Goal: Information Seeking & Learning: Check status

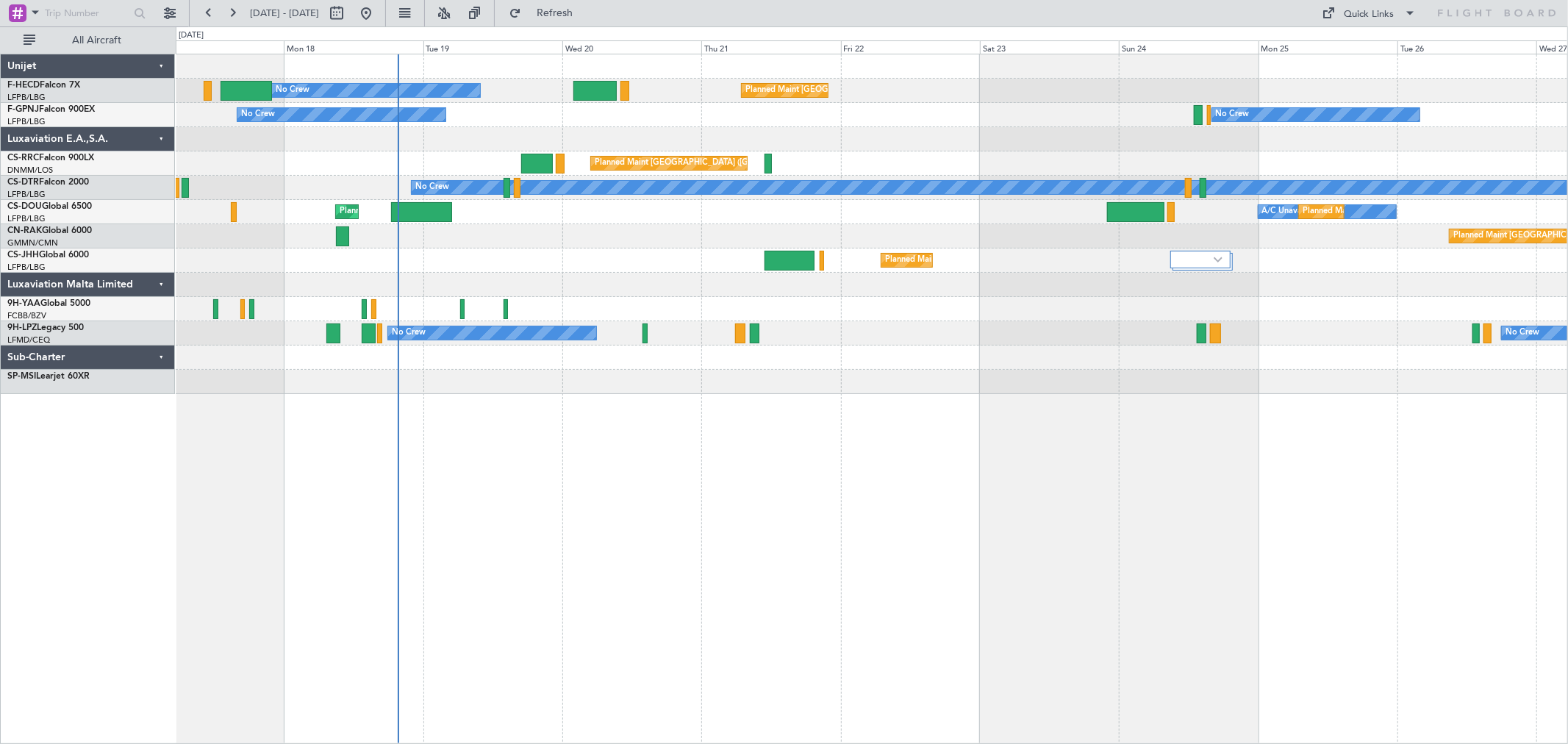
click at [575, 421] on div "Planned Maint Paris (Le Bourget) No Crew No Crew No Crew Planned Maint Paris (L…" at bounding box center [871, 399] width 1392 height 690
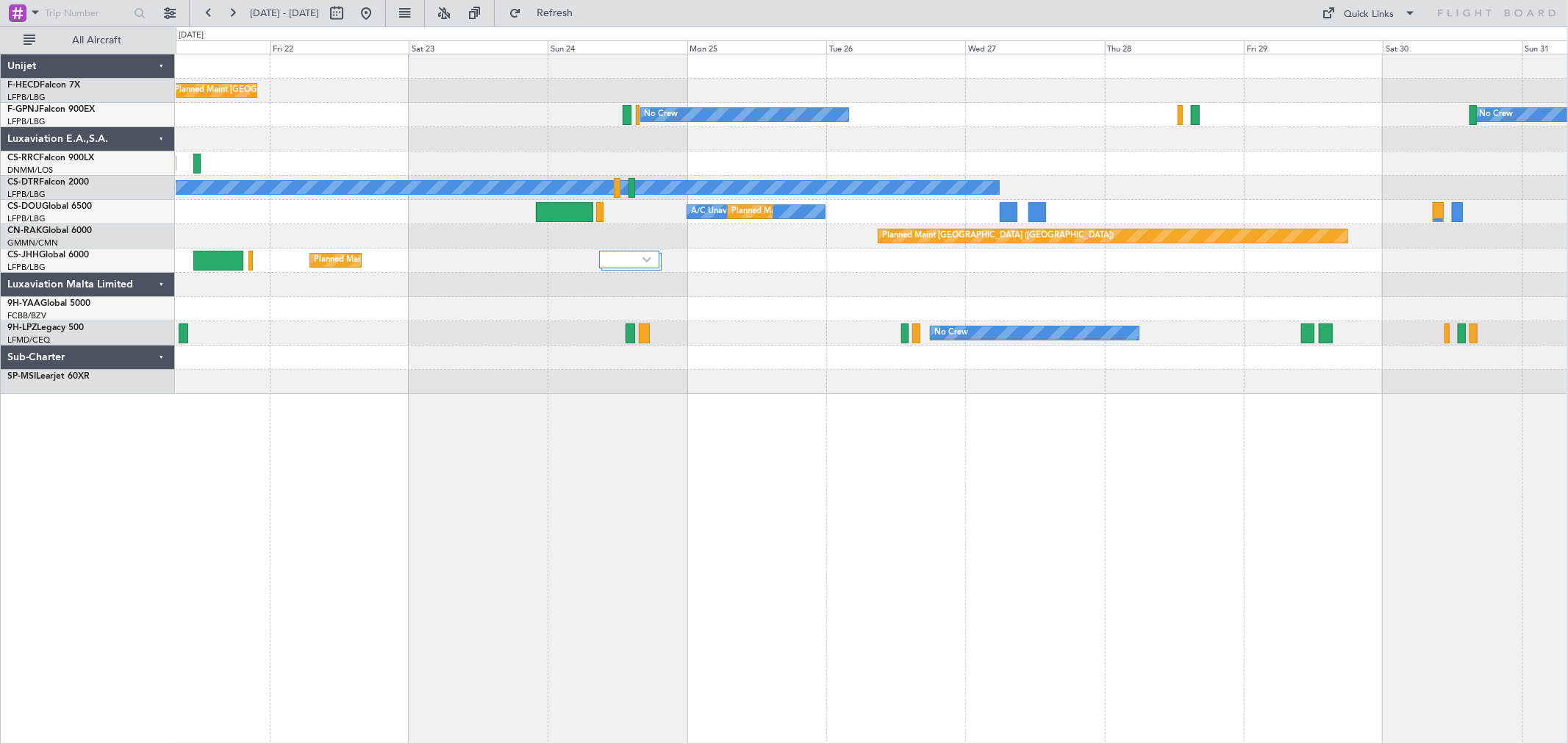
click at [173, 399] on div "Planned Maint Paris (Le Bourget) No Crew No Crew No Crew No Crew Planned Maint …" at bounding box center [784, 385] width 1568 height 717
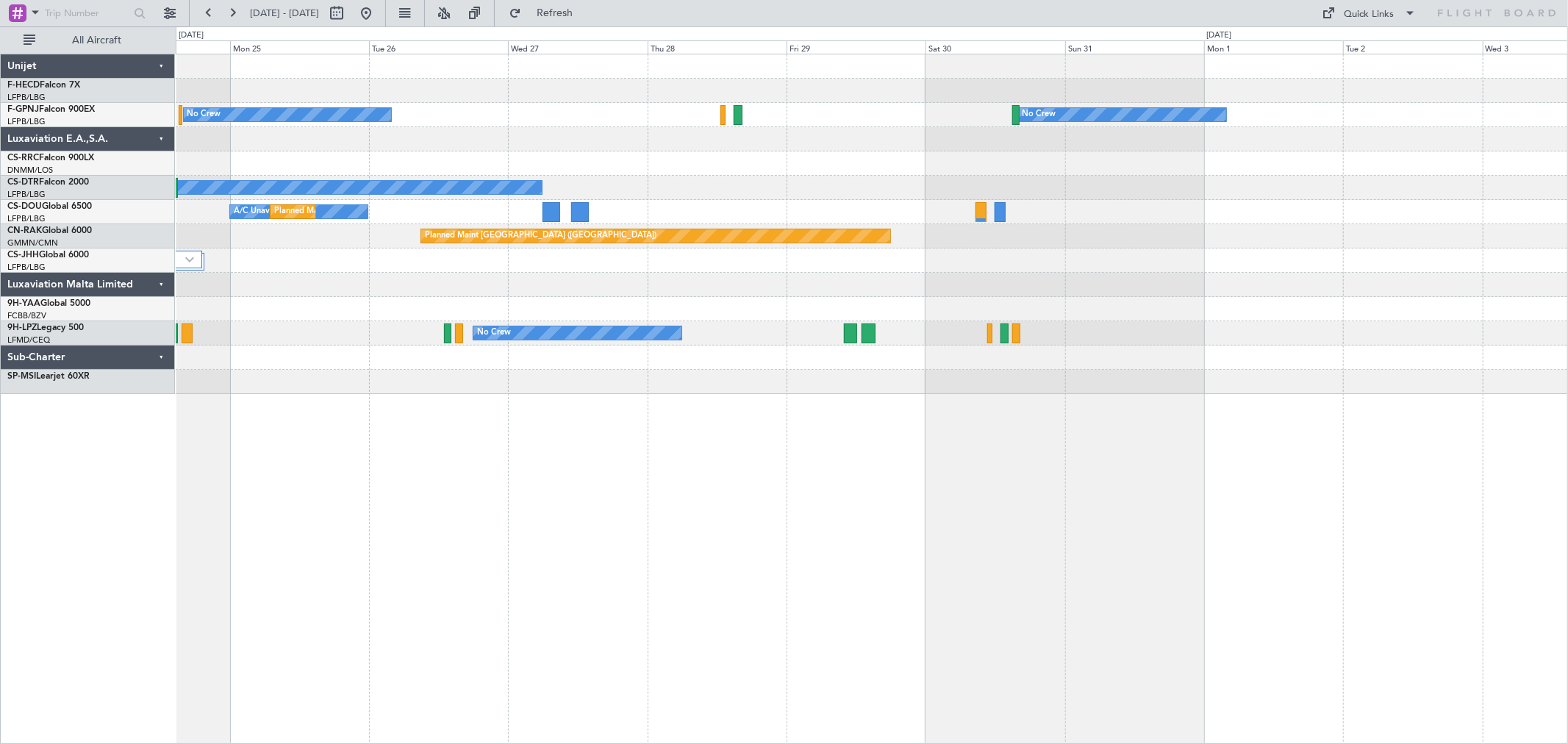
click at [600, 412] on div "No Crew No Crew No Crew A/C Unavailable Planned Maint Paris (Le Bourget) Planne…" at bounding box center [871, 399] width 1392 height 690
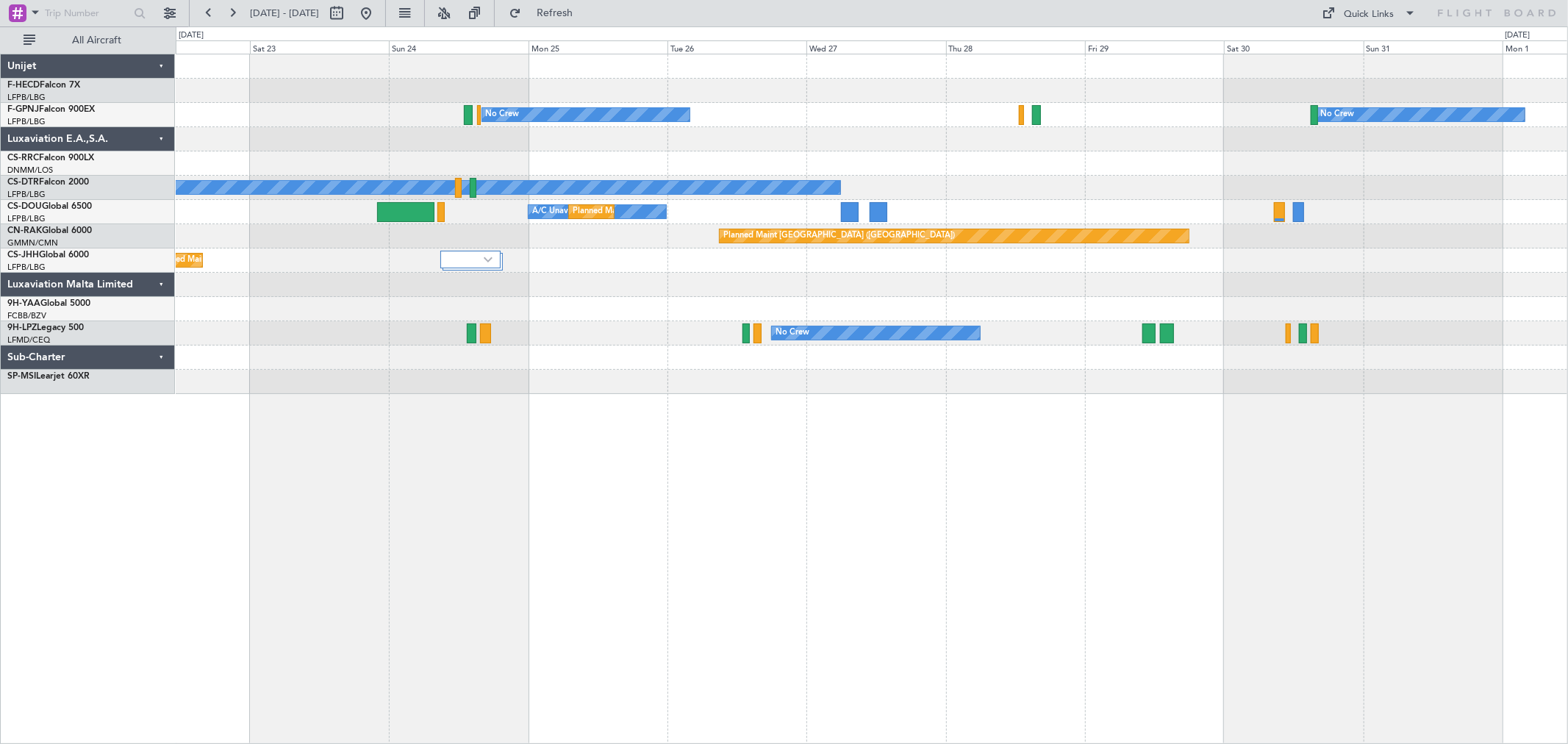
click at [954, 421] on div "Planned Maint Paris (Le Bourget) No Crew No Crew Planned Maint Paris (Le Bourge…" at bounding box center [871, 399] width 1392 height 690
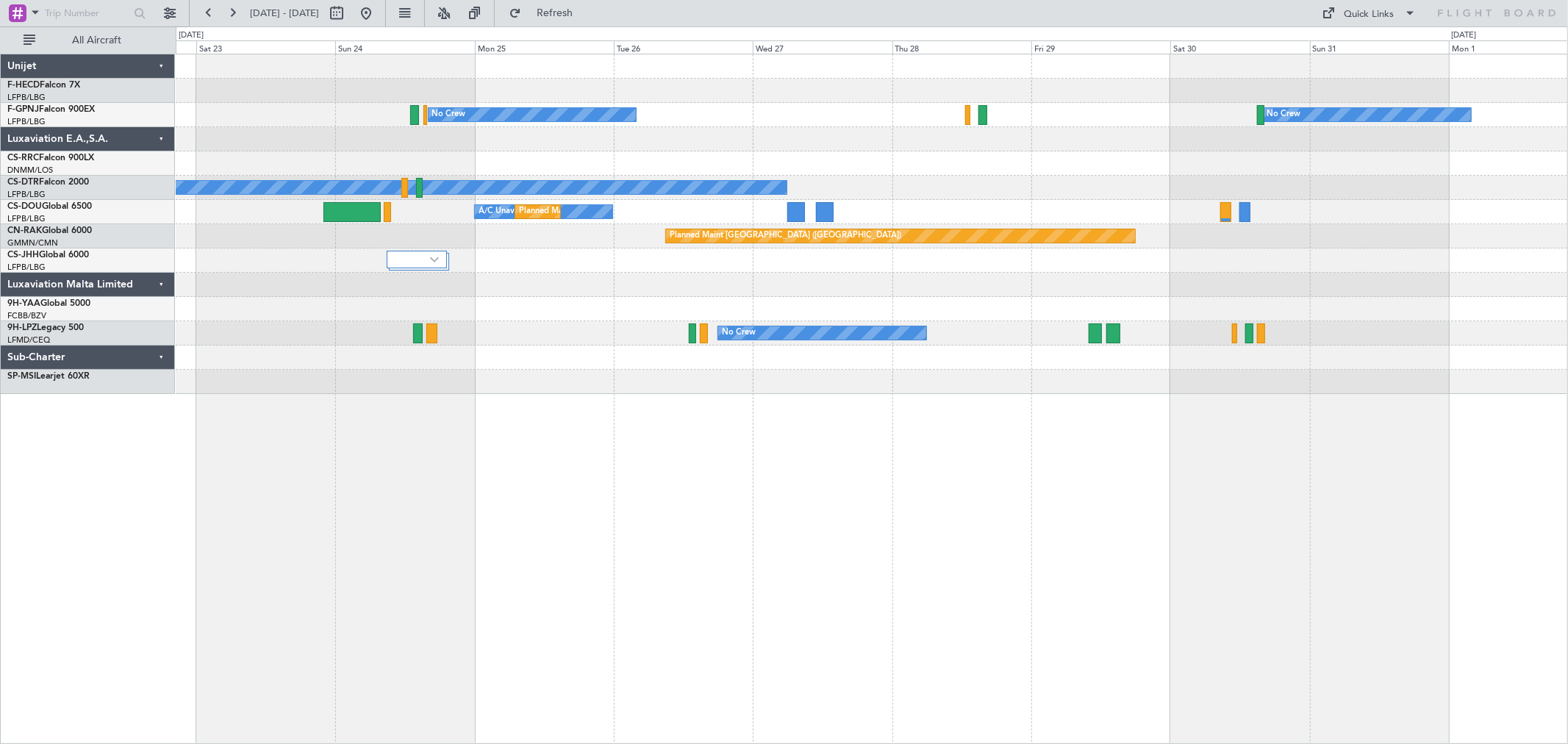
click at [502, 421] on div "Planned Maint Paris (Le Bourget) No Crew No Crew Planned Maint Paris (Le Bourge…" at bounding box center [871, 399] width 1392 height 690
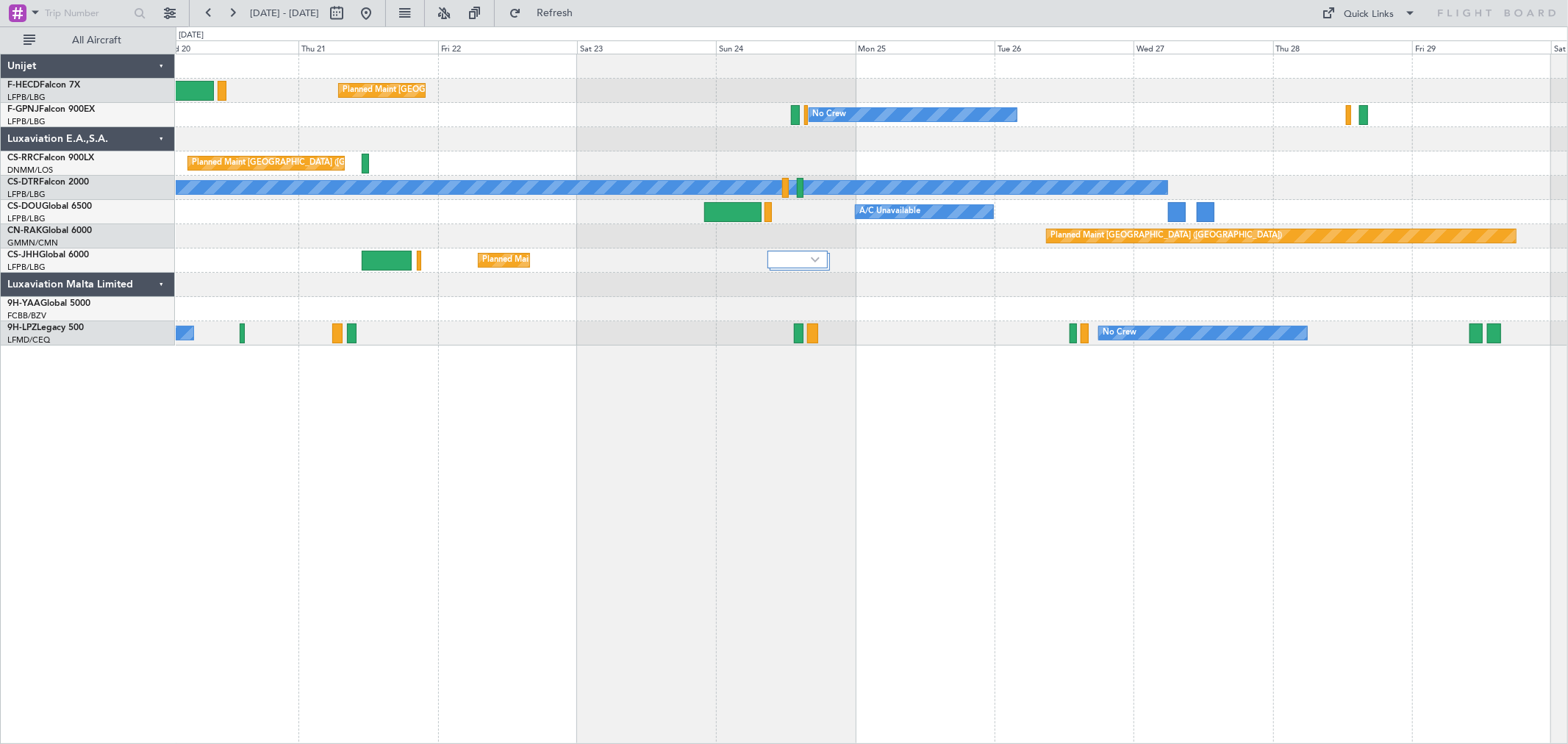
click at [643, 398] on div "Planned Maint Paris (Le Bourget) Planned Maint Paris (Le Bourget) No Crew No Cr…" at bounding box center [871, 399] width 1392 height 690
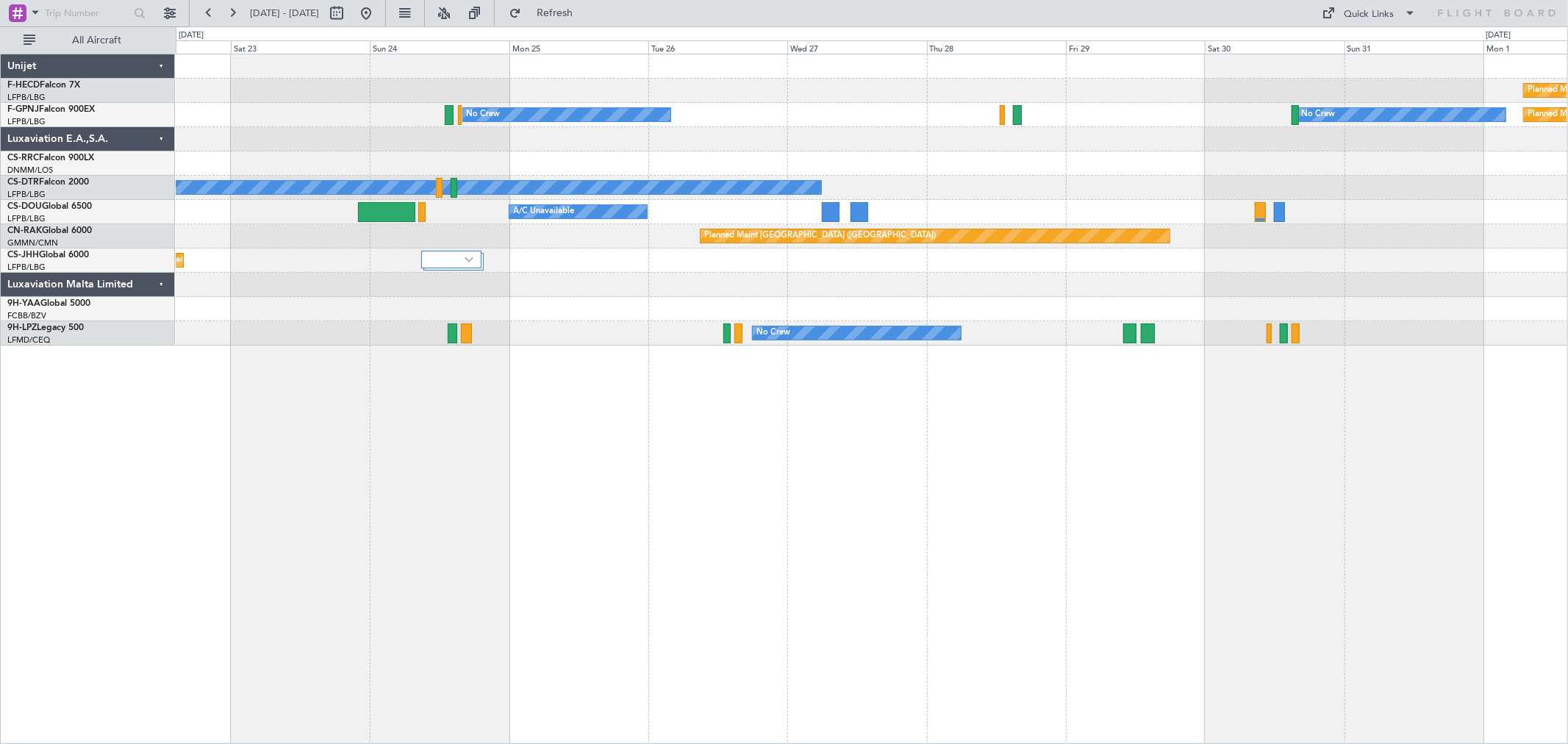
click at [594, 285] on div "Planned Maint Paris (Le Bourget) Planned Maint Paris (Le Bourget) No Crew No Cr…" at bounding box center [871, 200] width 1391 height 292
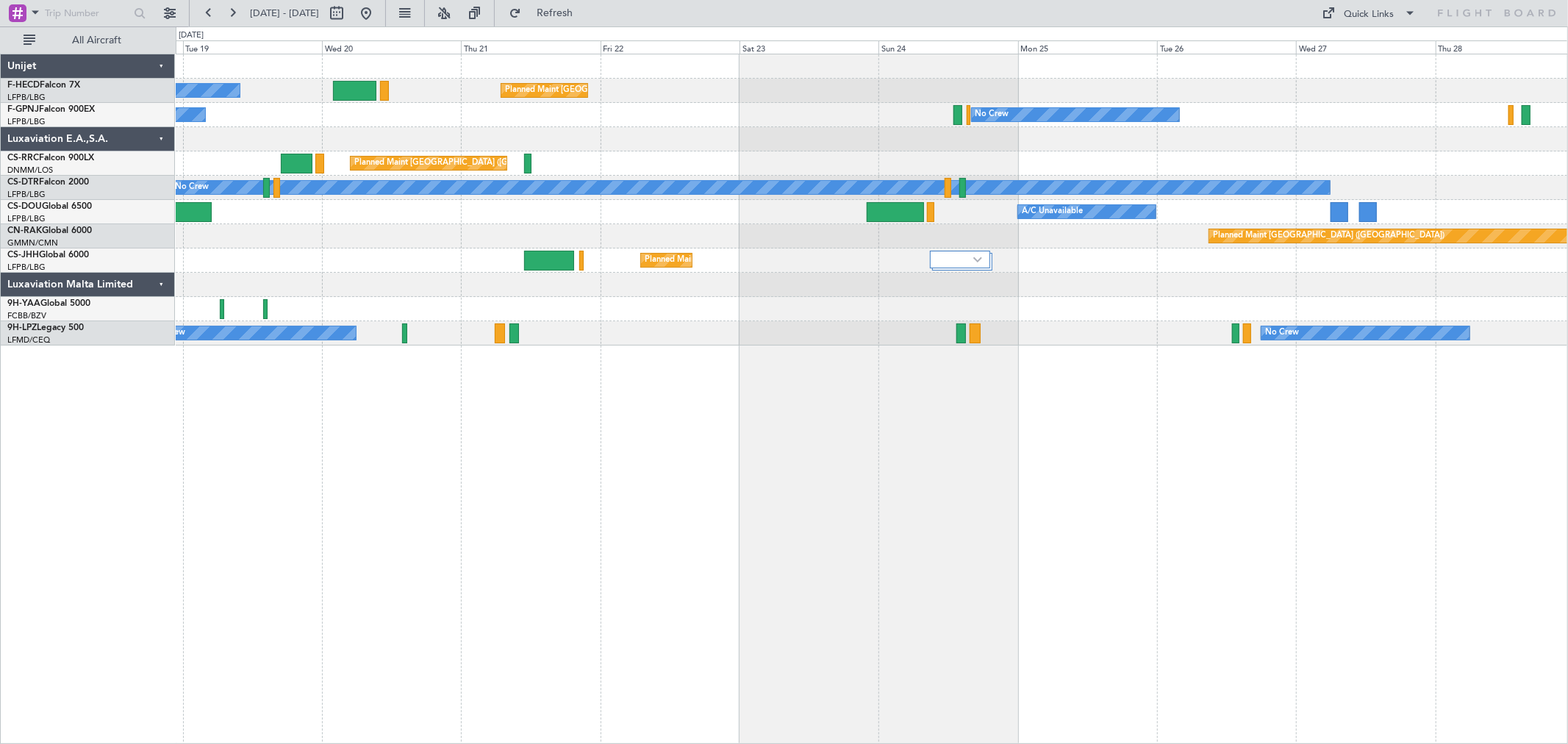
click at [927, 231] on div "Planned Maint [GEOGRAPHIC_DATA] ([GEOGRAPHIC_DATA])" at bounding box center [871, 236] width 1391 height 24
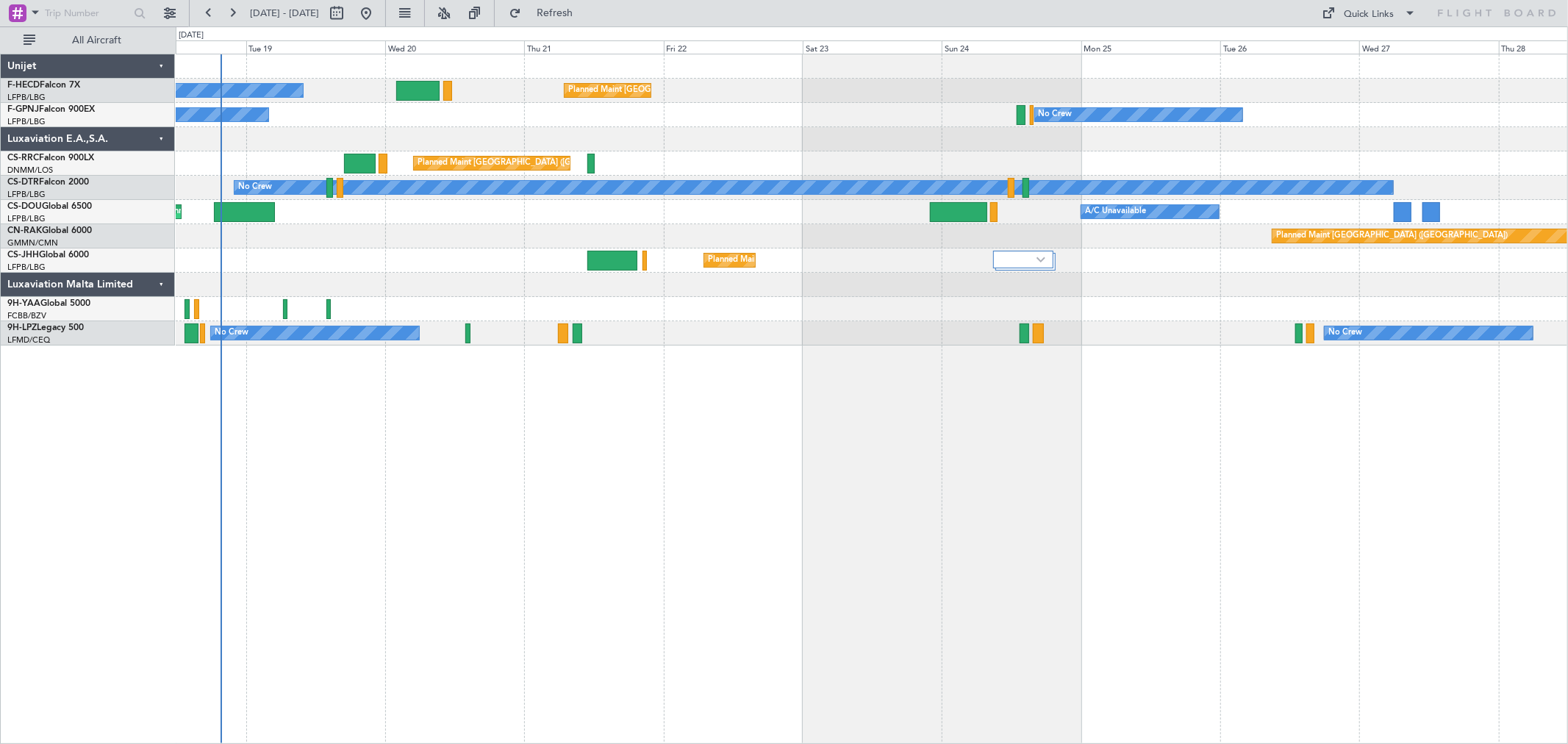
click at [370, 289] on div at bounding box center [871, 285] width 1391 height 24
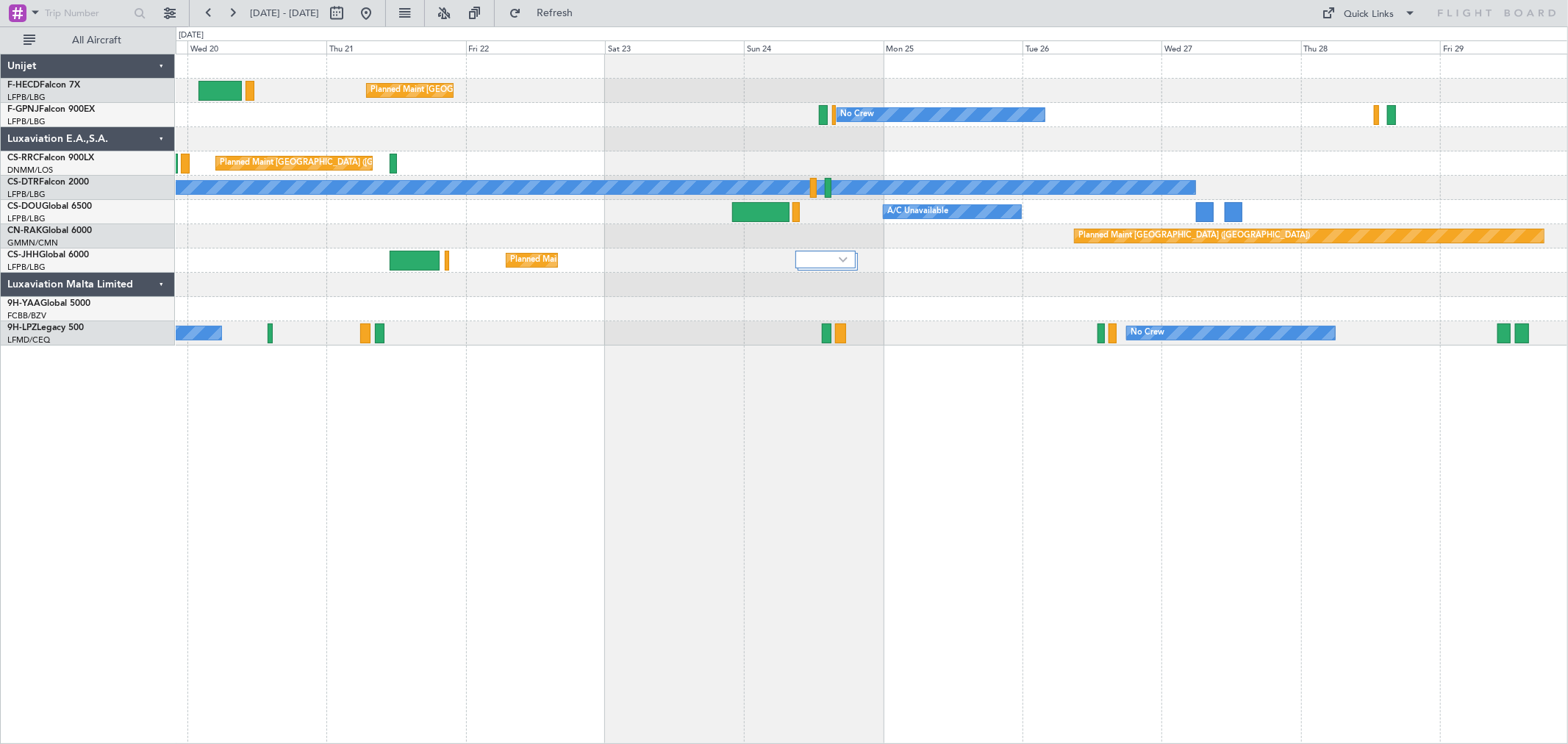
click at [729, 318] on div at bounding box center [871, 309] width 1391 height 24
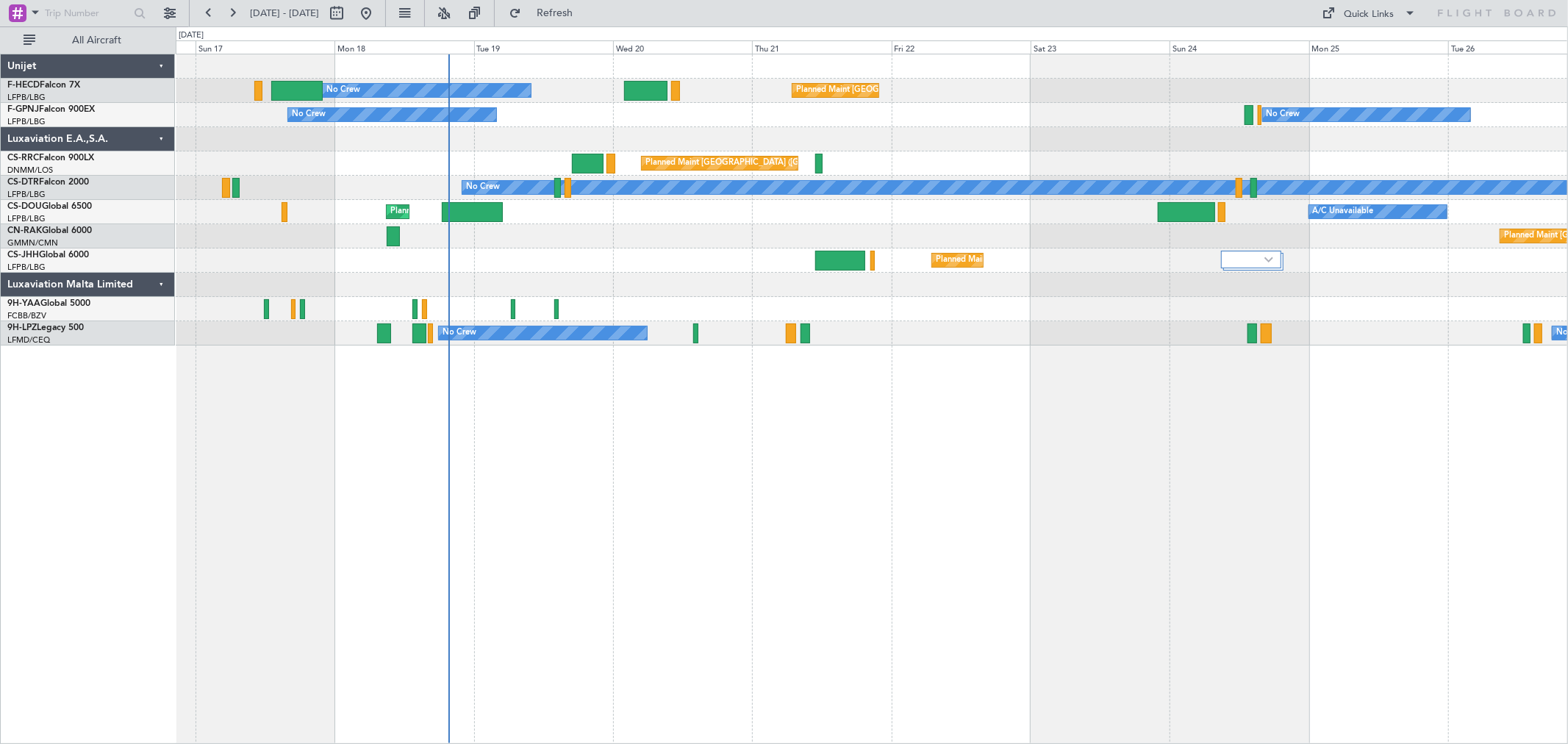
click at [590, 281] on div at bounding box center [871, 285] width 1391 height 24
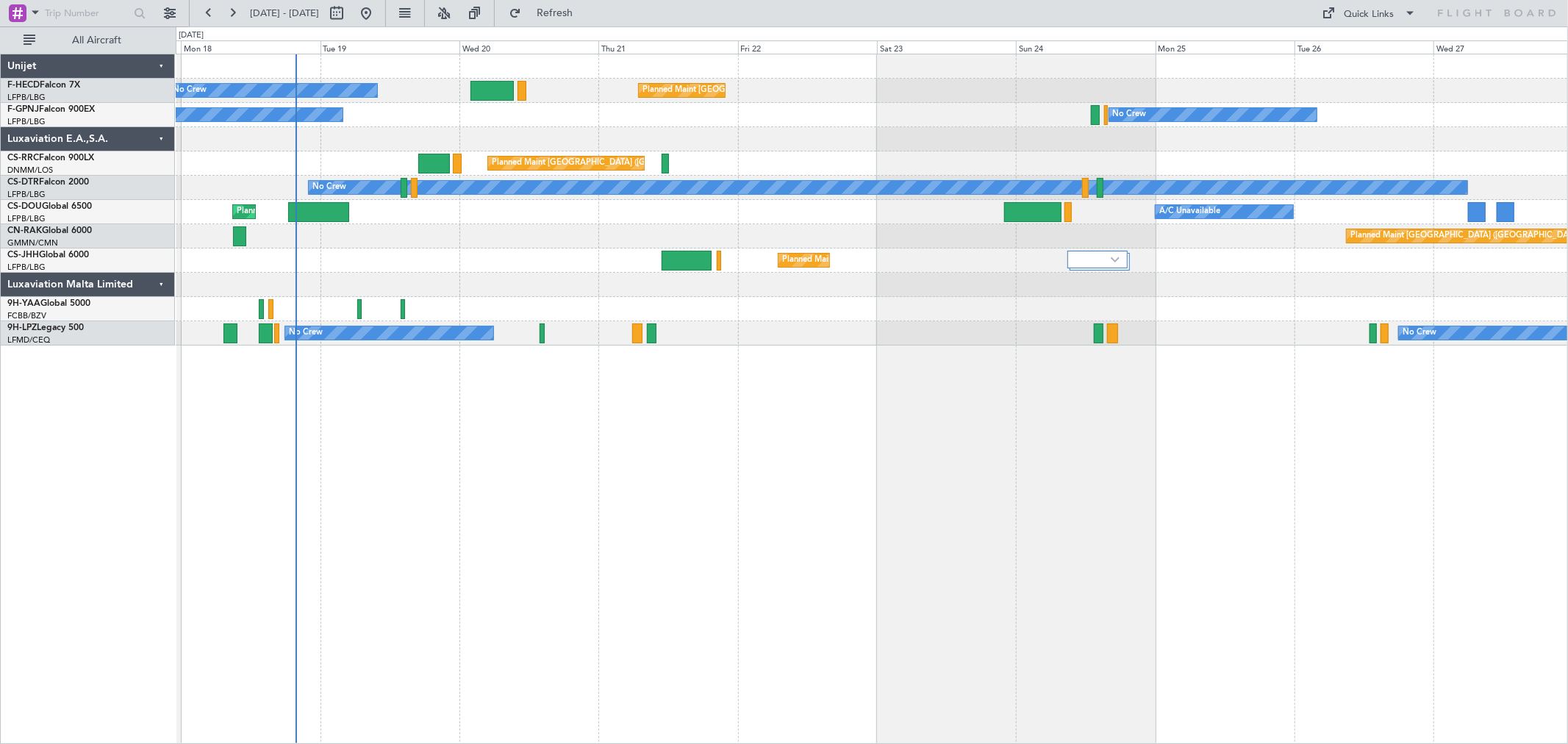
click at [721, 230] on div "Planned Maint Paris (Le Bourget) No Crew No Crew No Crew Planned Maint Paris (L…" at bounding box center [871, 200] width 1391 height 292
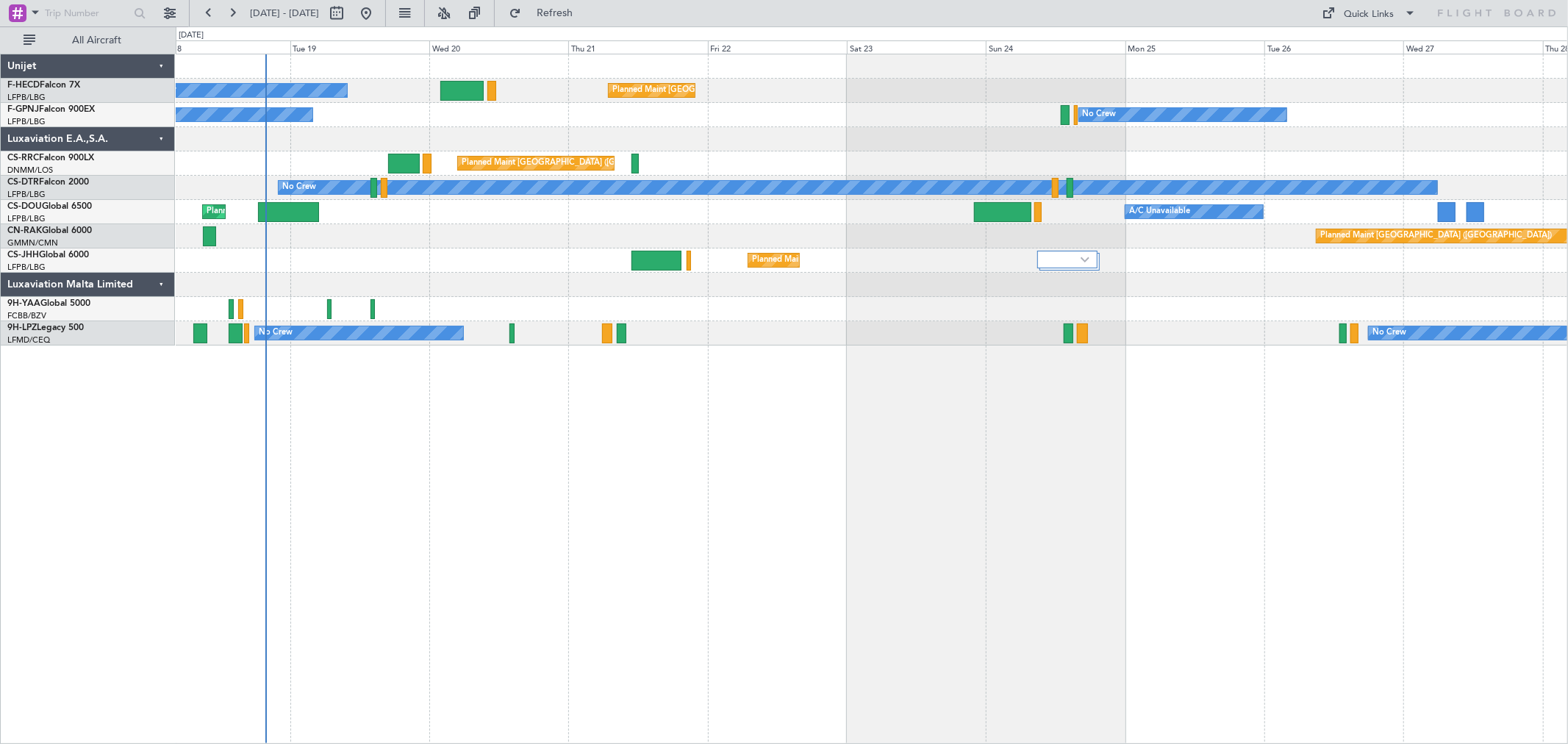
click at [487, 287] on div "Planned Maint Paris (Le Bourget) No Crew No Crew No Crew No Crew Planned Maint …" at bounding box center [871, 200] width 1391 height 292
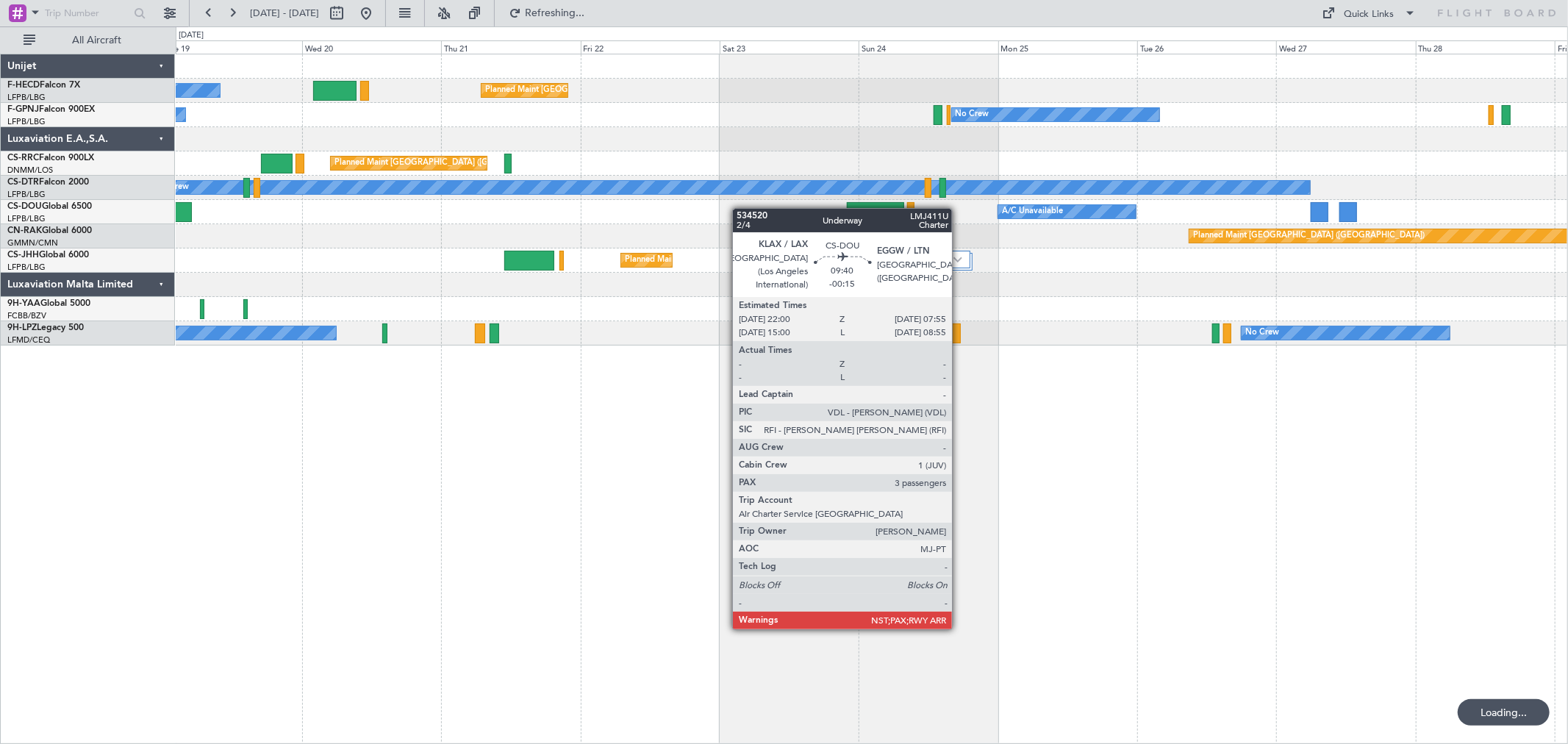
click at [961, 204] on div "Planned Maint Paris (Le Bourget) No Crew No Crew No Crew No Crew Planned Maint …" at bounding box center [871, 200] width 1391 height 292
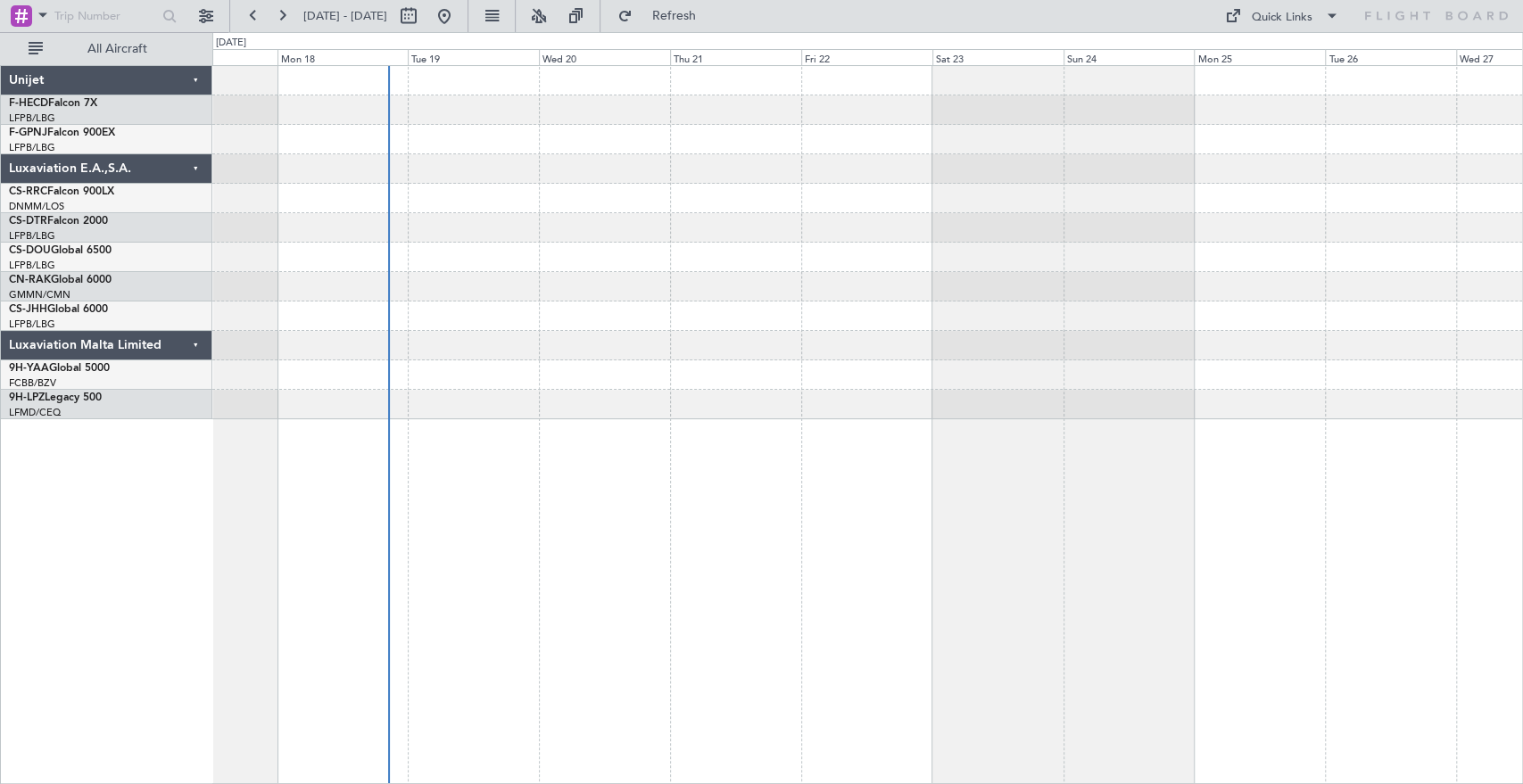
click at [728, 14] on fb-flight-board "17 Aug 2025 - 27 Aug 2025 Refresh Quick Links All Aircraft Unijet F-HECD Falcon…" at bounding box center [761, 399] width 1523 height 771
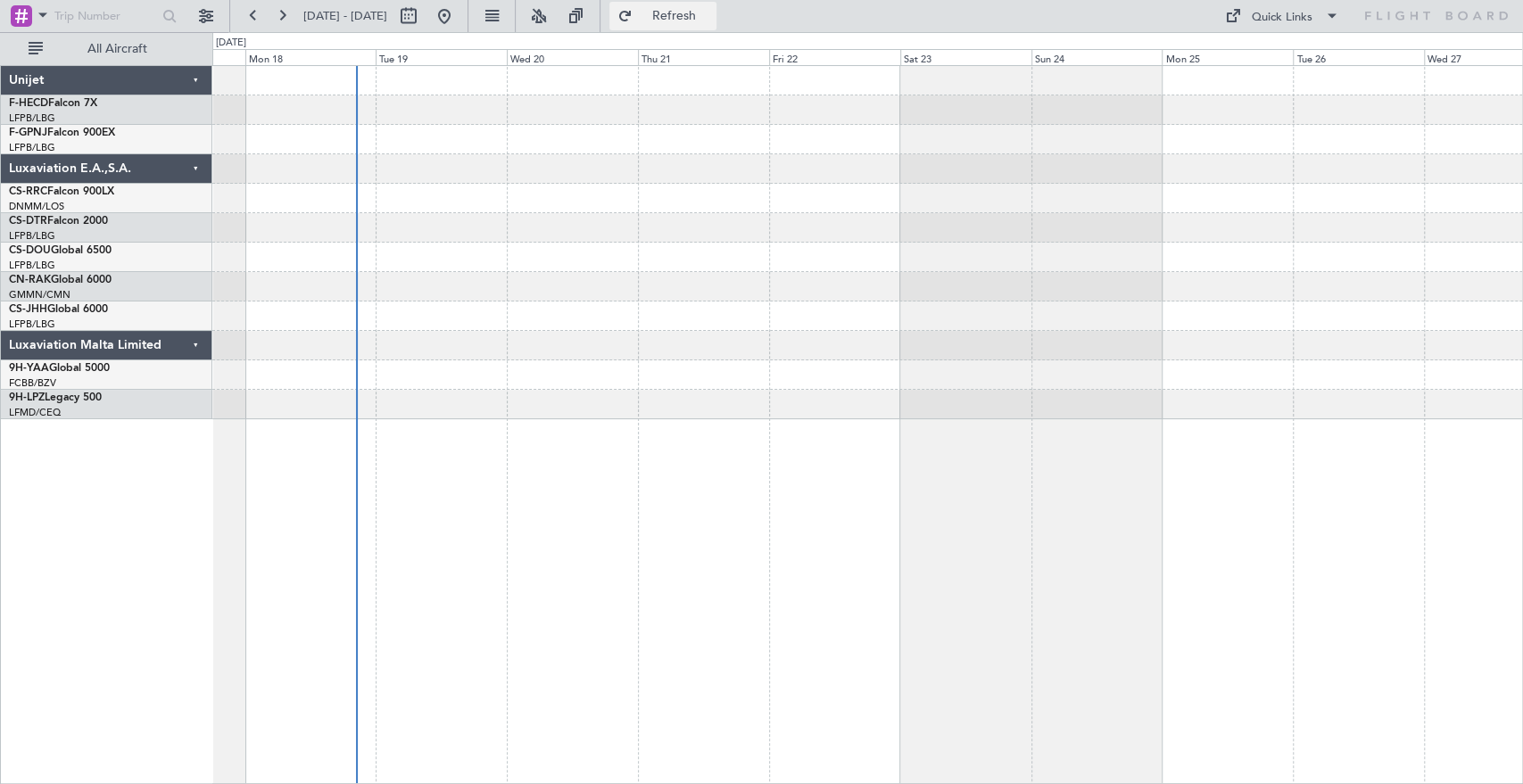
click at [717, 5] on button "Refresh" at bounding box center [663, 16] width 107 height 29
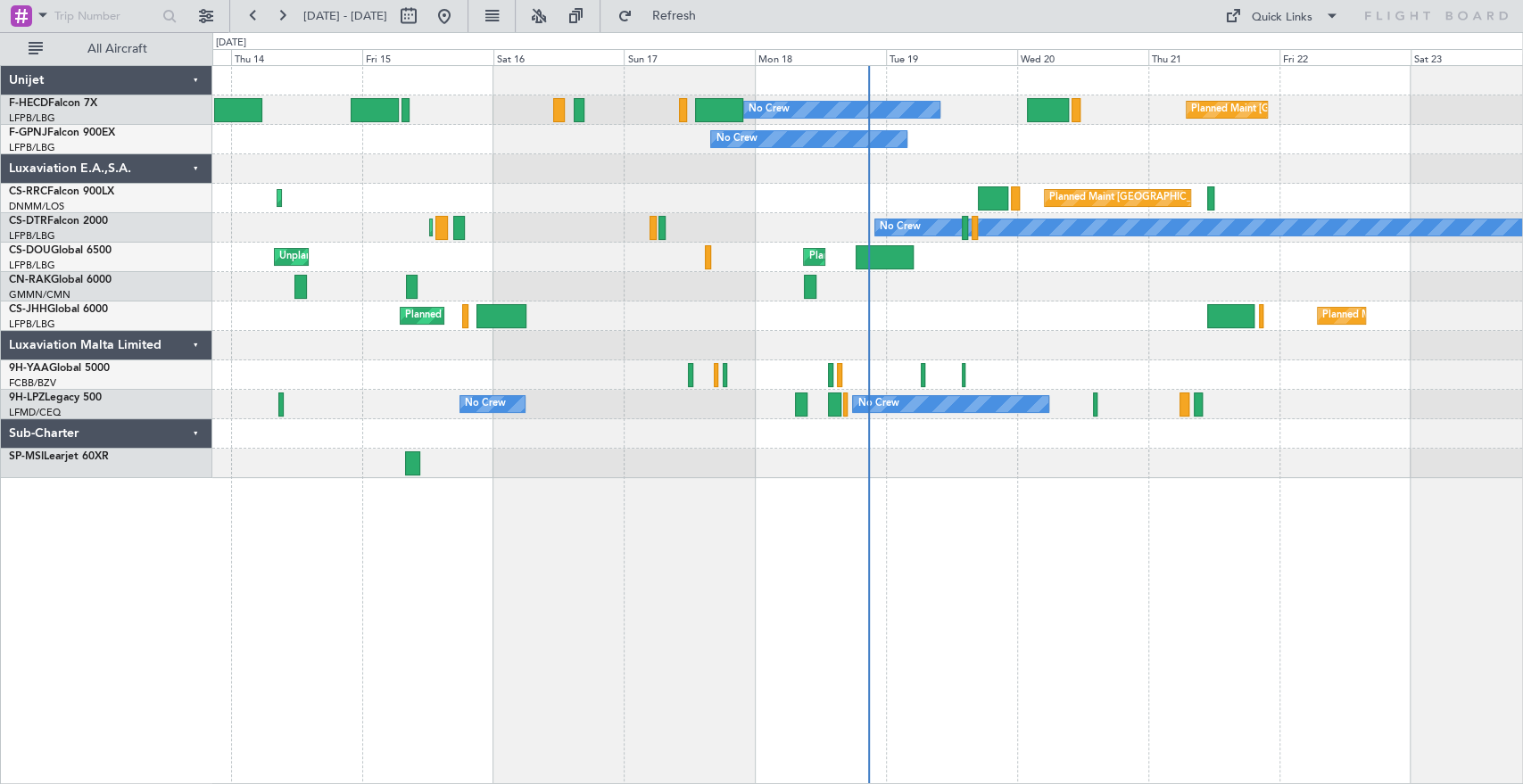
click at [939, 332] on div "Planned Maint Paris (Le Bourget) No Crew No Crew No Crew No Crew Planned Maint …" at bounding box center [868, 272] width 1310 height 412
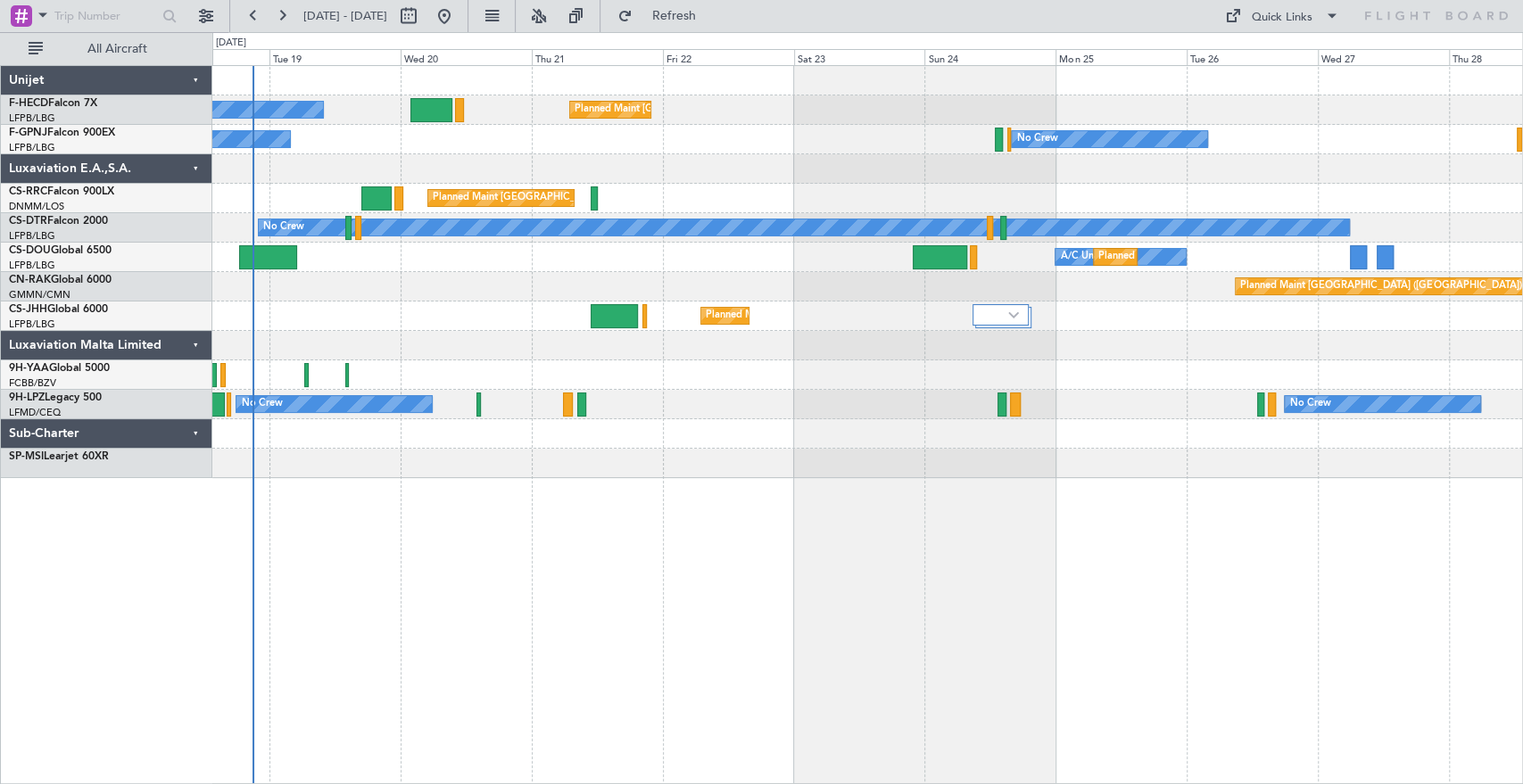
click at [728, 462] on div "Planned Maint Paris (Le Bourget) No Crew No Crew No Crew No Crew Planned Maint …" at bounding box center [868, 272] width 1310 height 412
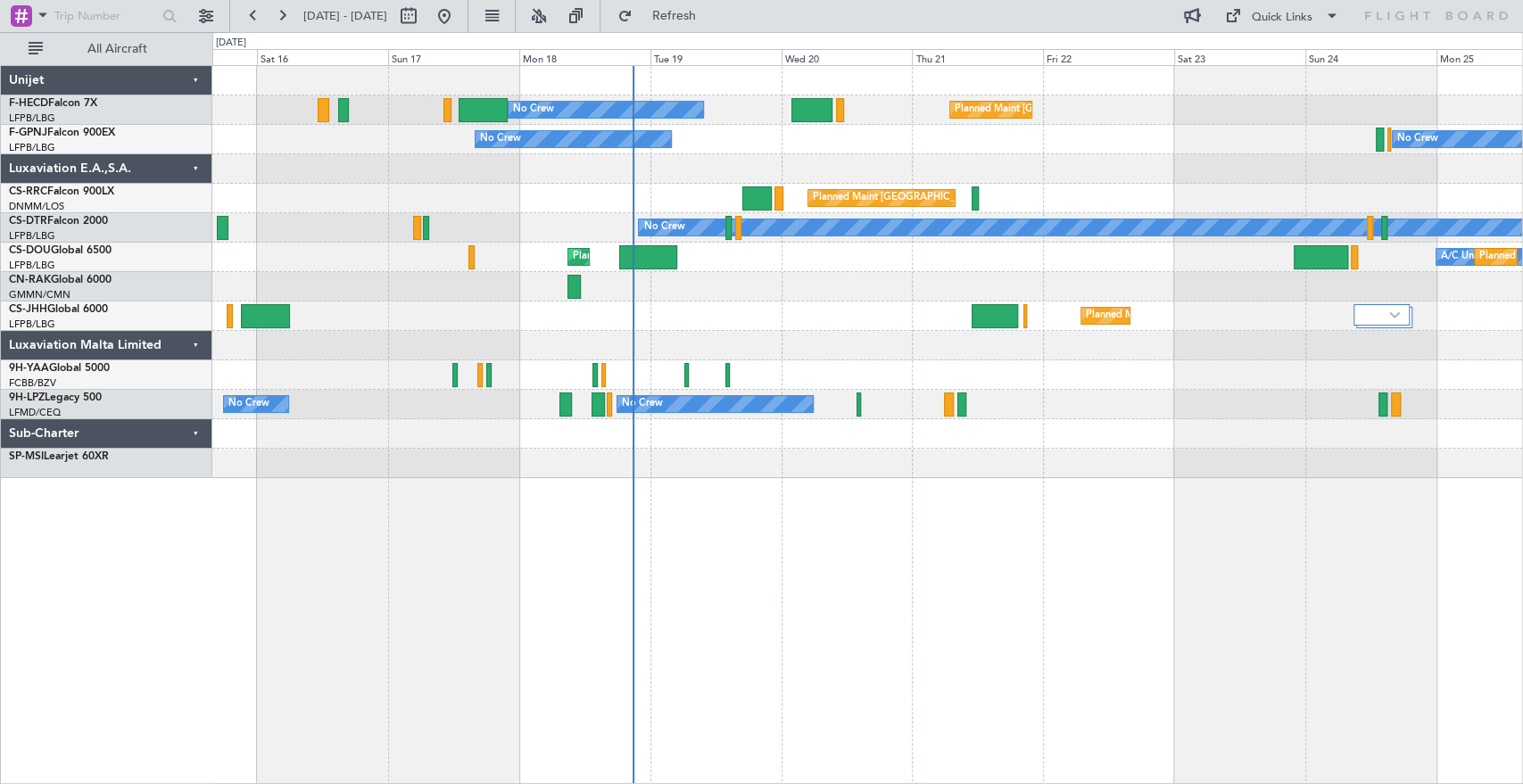
click at [614, 308] on div "No Crew Planned Maint [GEOGRAPHIC_DATA] ([GEOGRAPHIC_DATA]) No Crew No Crew Pla…" at bounding box center [868, 272] width 1310 height 412
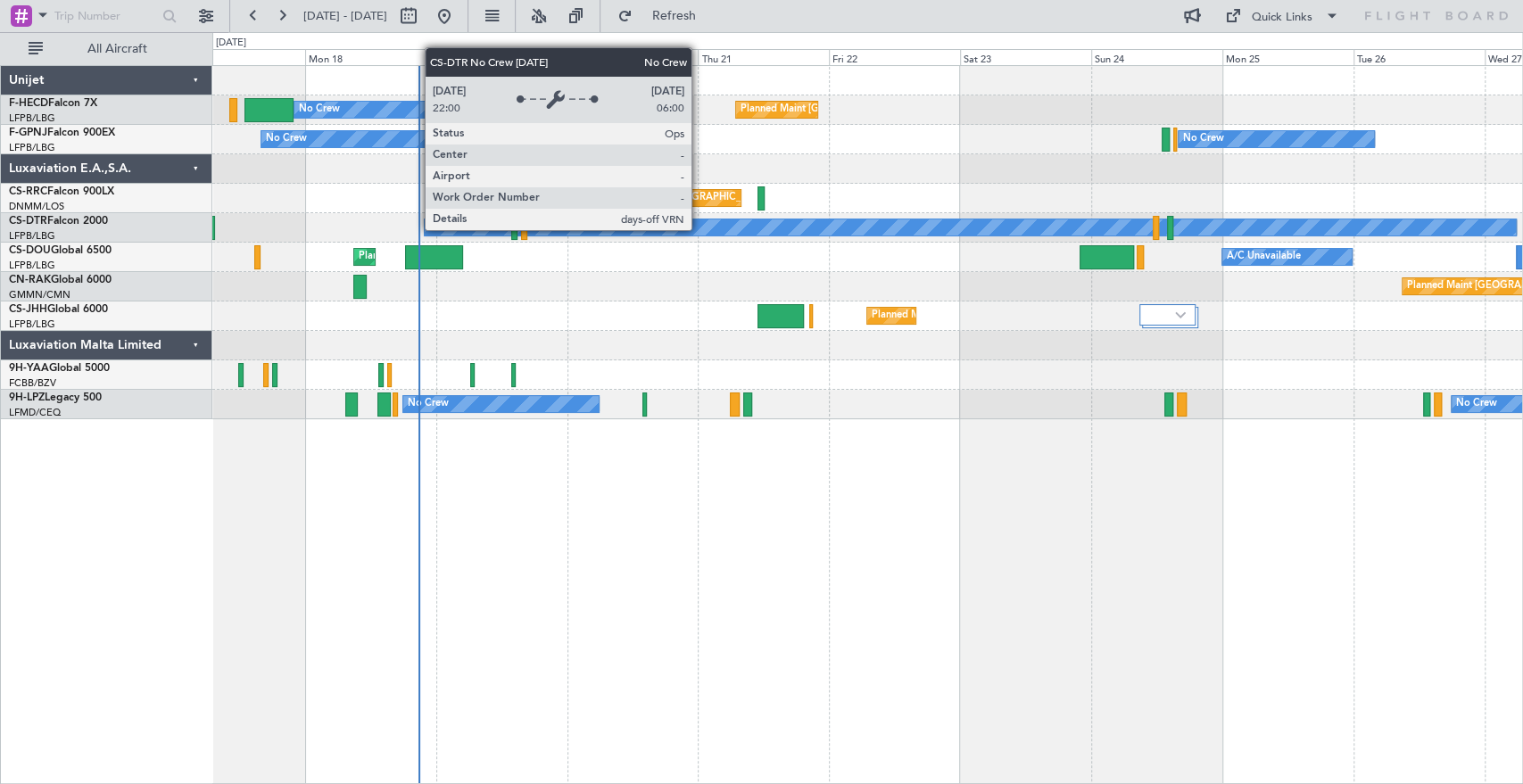
click at [475, 250] on div "No Crew Planned Maint [GEOGRAPHIC_DATA] ([GEOGRAPHIC_DATA]) No Crew No Crew Pla…" at bounding box center [868, 243] width 1310 height 354
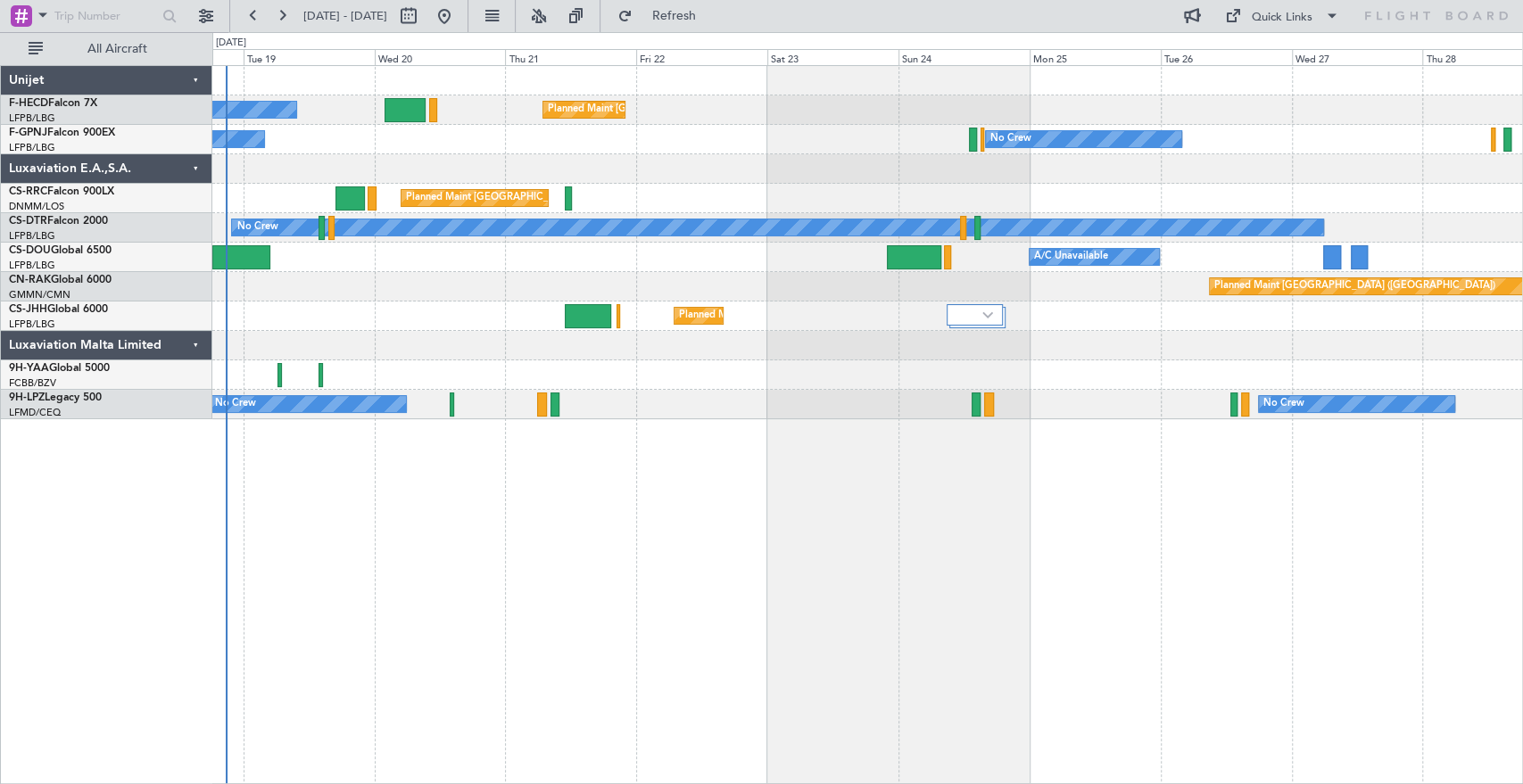
click at [901, 410] on div "No Crew No Crew" at bounding box center [868, 404] width 1310 height 29
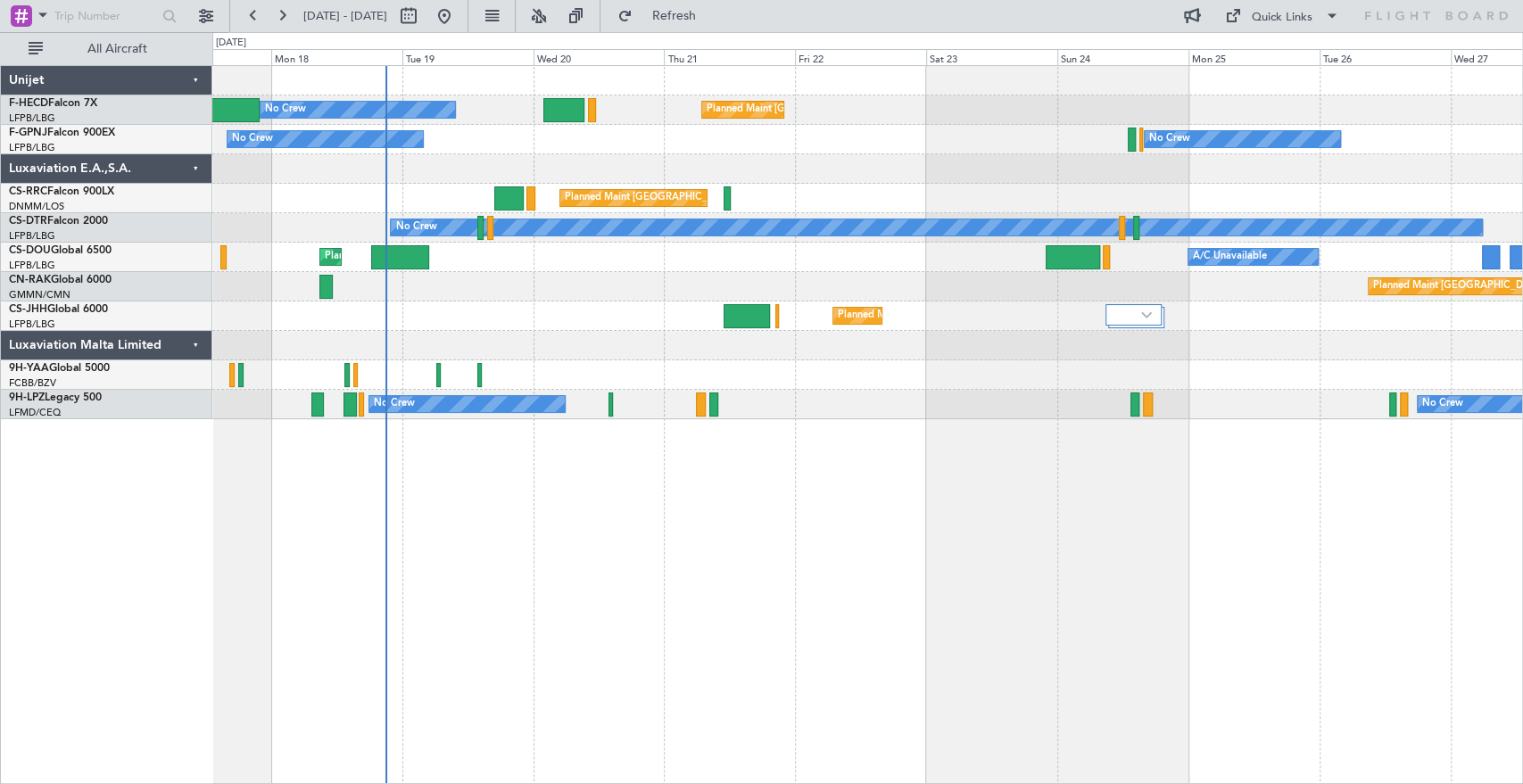
click at [542, 113] on div "No Crew Planned Maint [GEOGRAPHIC_DATA] ([GEOGRAPHIC_DATA])" at bounding box center [868, 111] width 1310 height 29
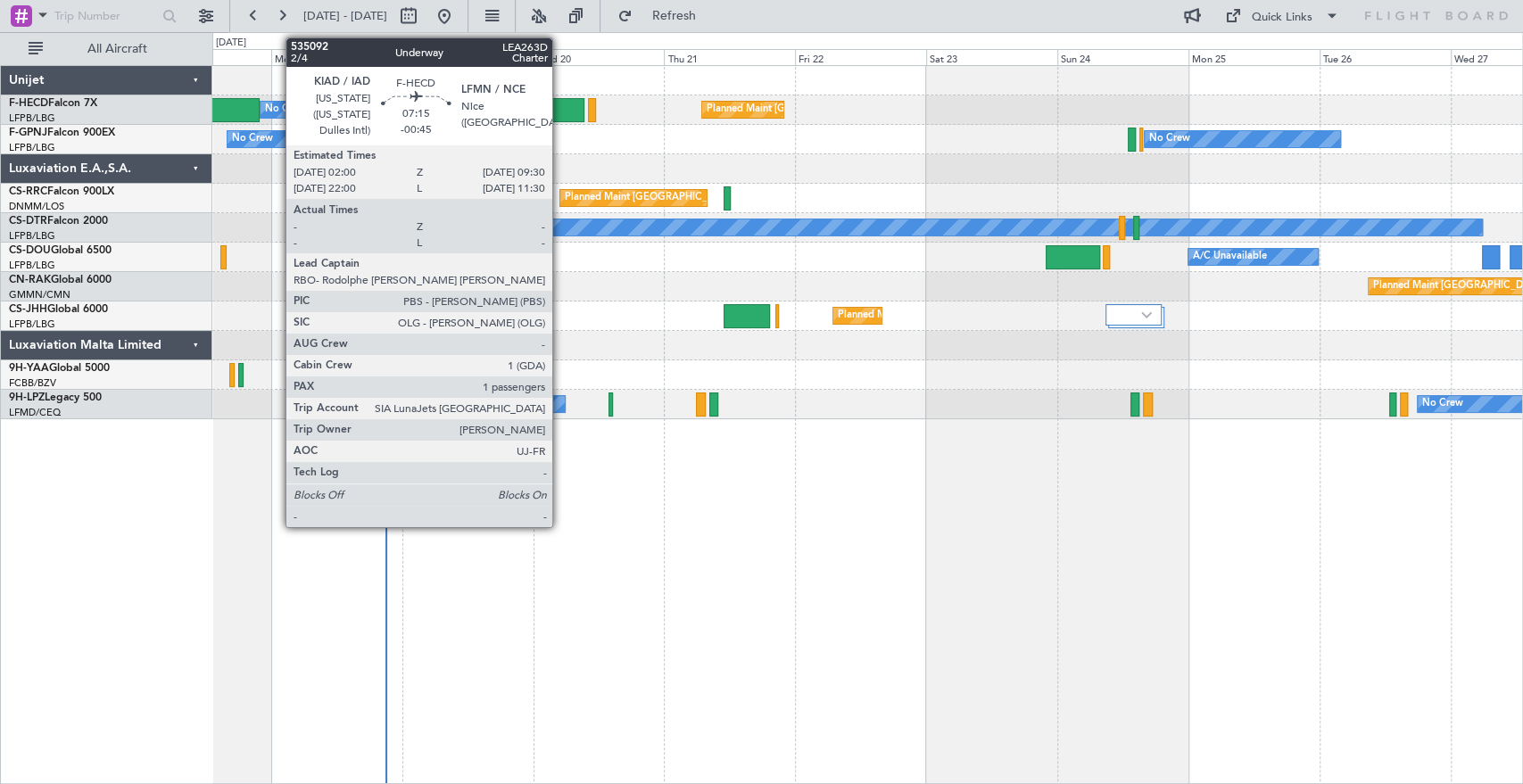
click at [560, 105] on div at bounding box center [564, 111] width 41 height 24
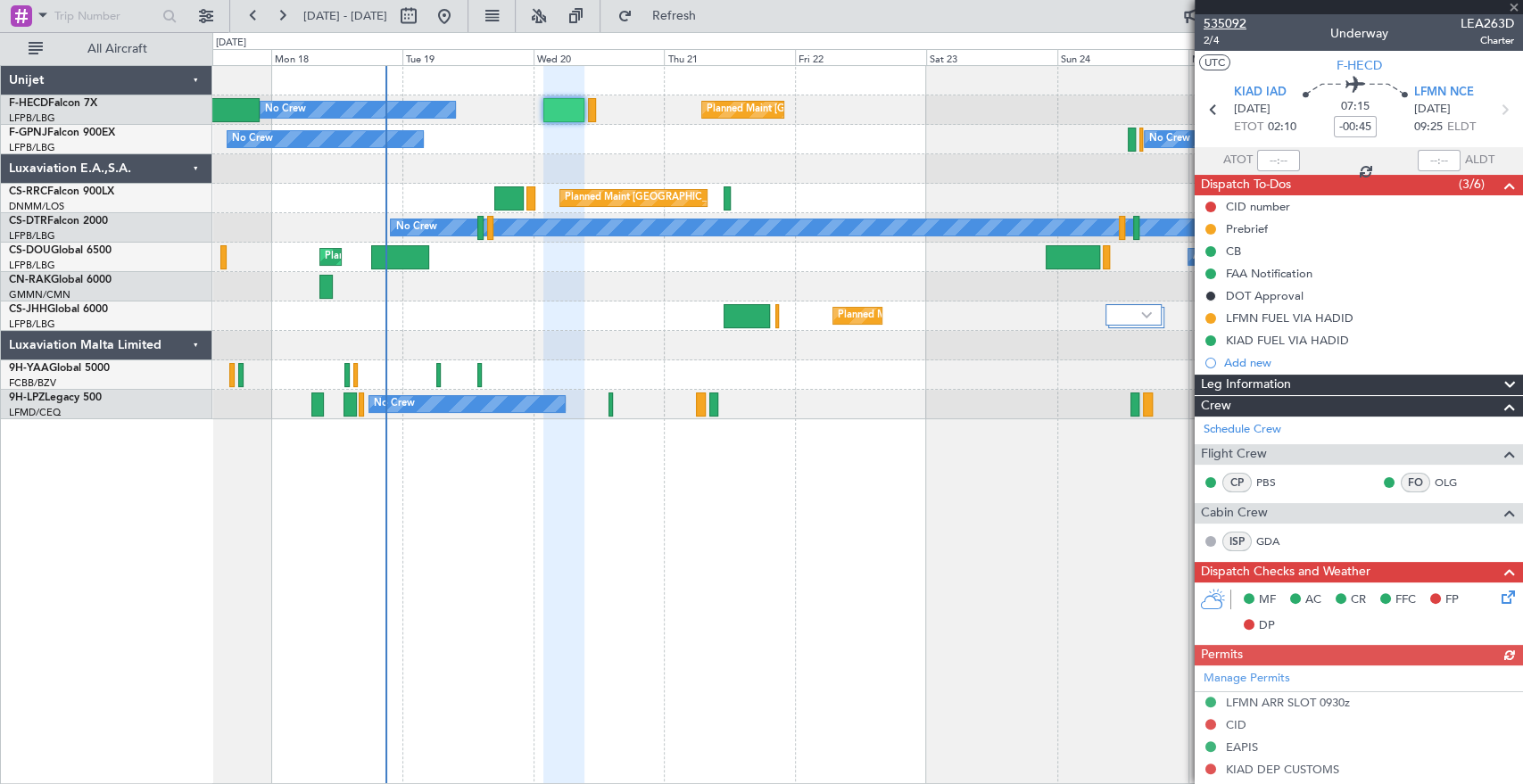
click at [1244, 18] on span "535092" at bounding box center [1225, 23] width 42 height 18
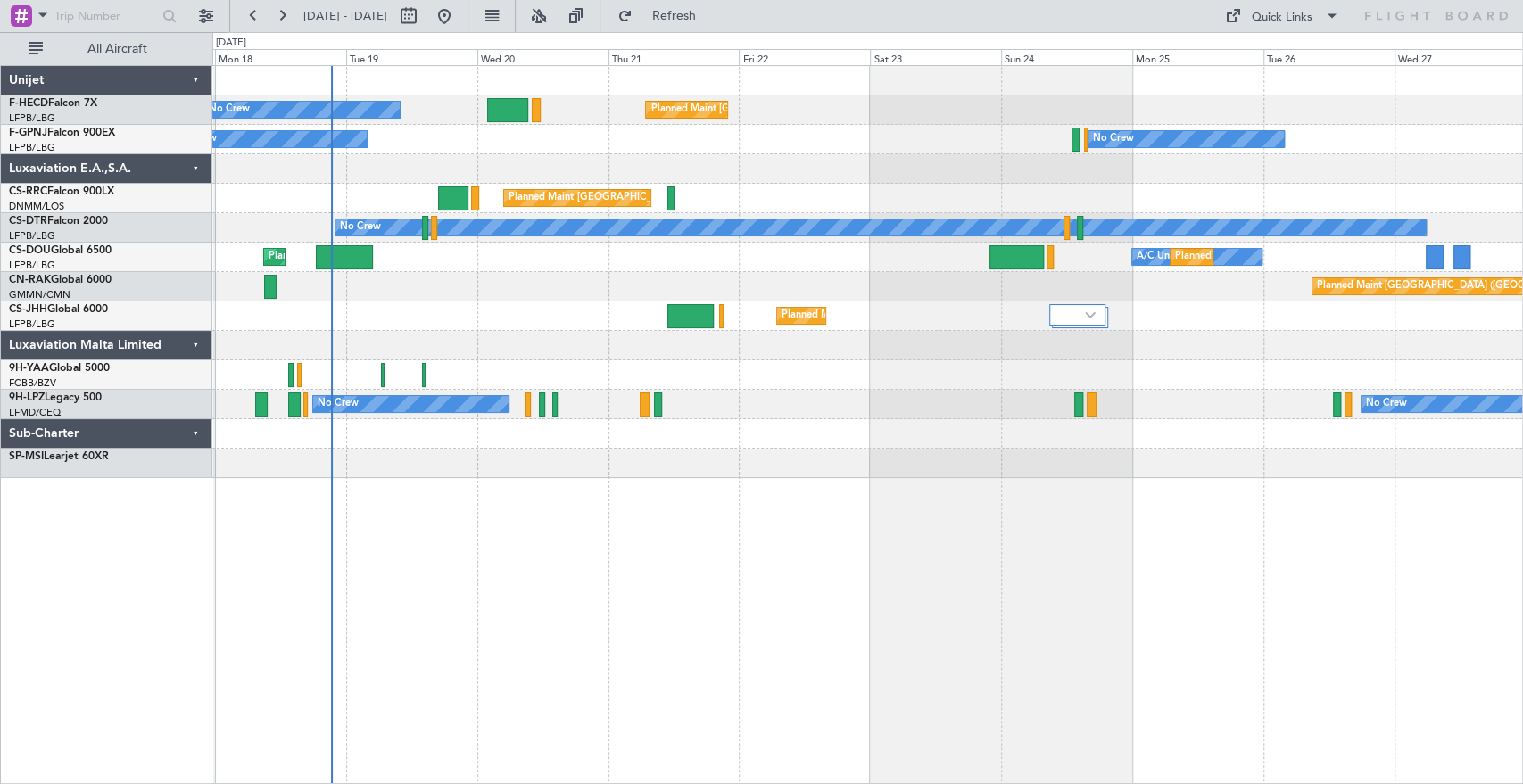
click at [369, 337] on div "Planned Maint [GEOGRAPHIC_DATA] ([GEOGRAPHIC_DATA]) No Crew No Crew No Crew Pla…" at bounding box center [868, 272] width 1310 height 412
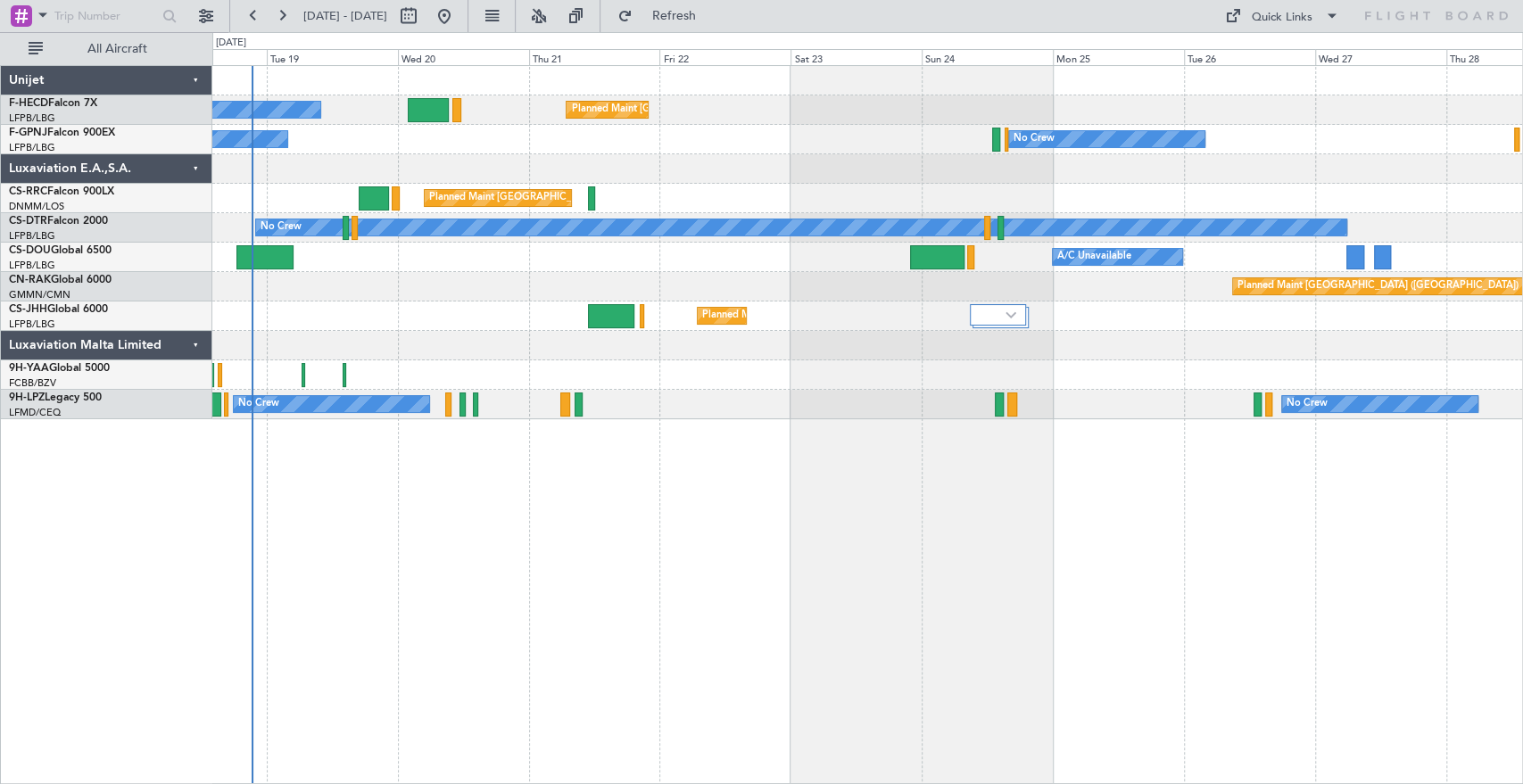
click at [440, 170] on div at bounding box center [868, 170] width 1310 height 29
click at [618, 181] on div at bounding box center [868, 170] width 1310 height 29
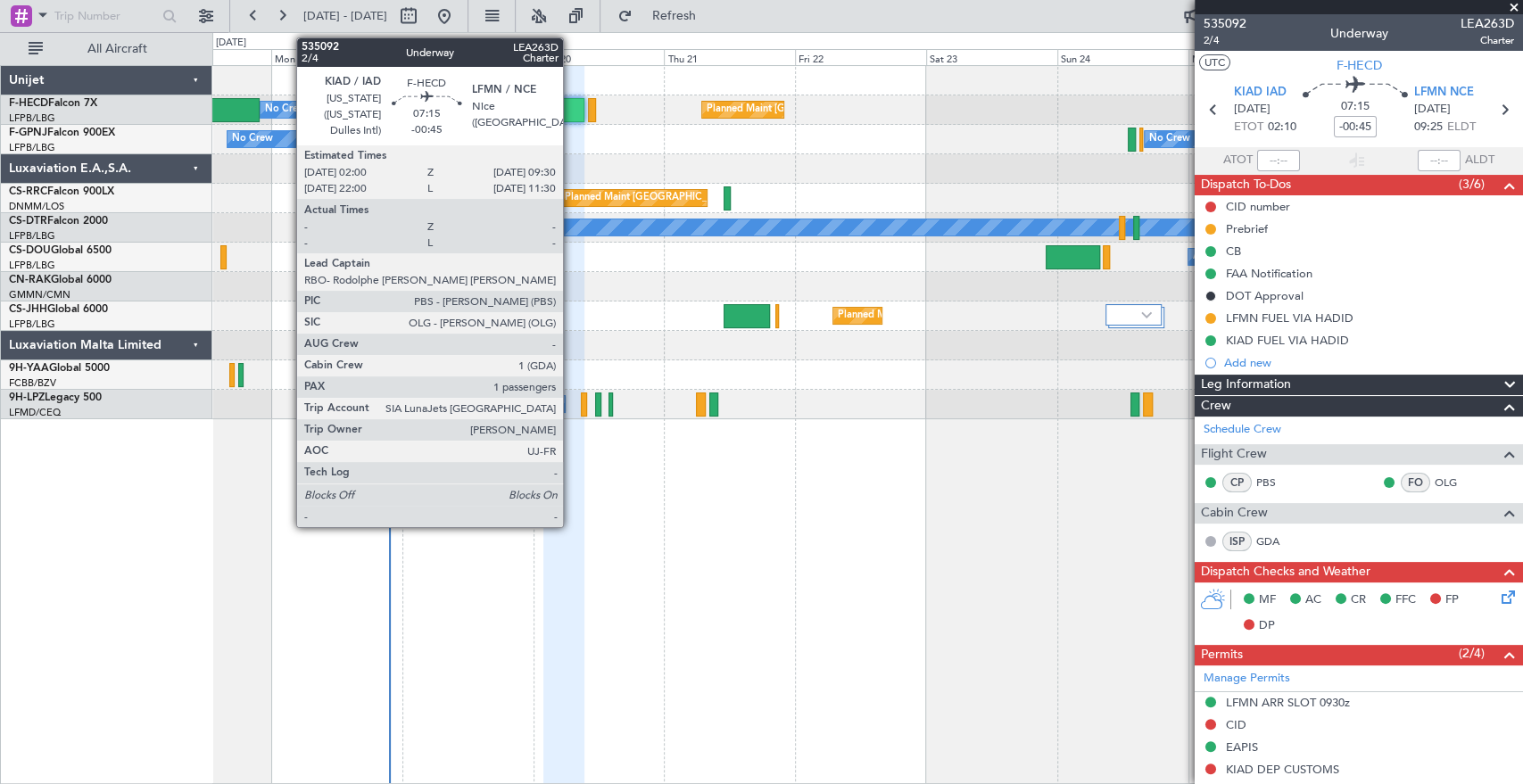
click at [571, 107] on div at bounding box center [564, 111] width 41 height 24
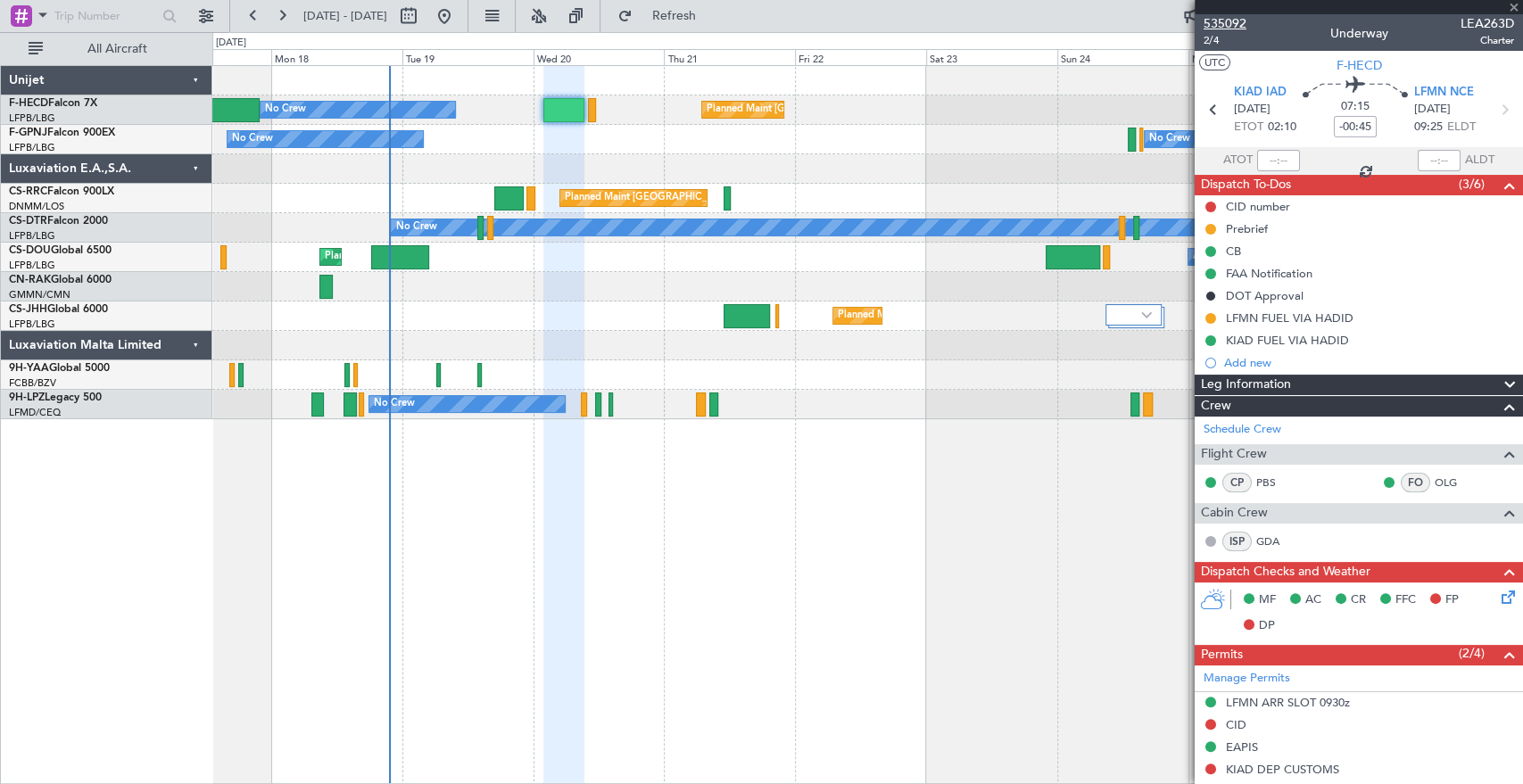
click at [1235, 21] on span "535092" at bounding box center [1225, 23] width 42 height 18
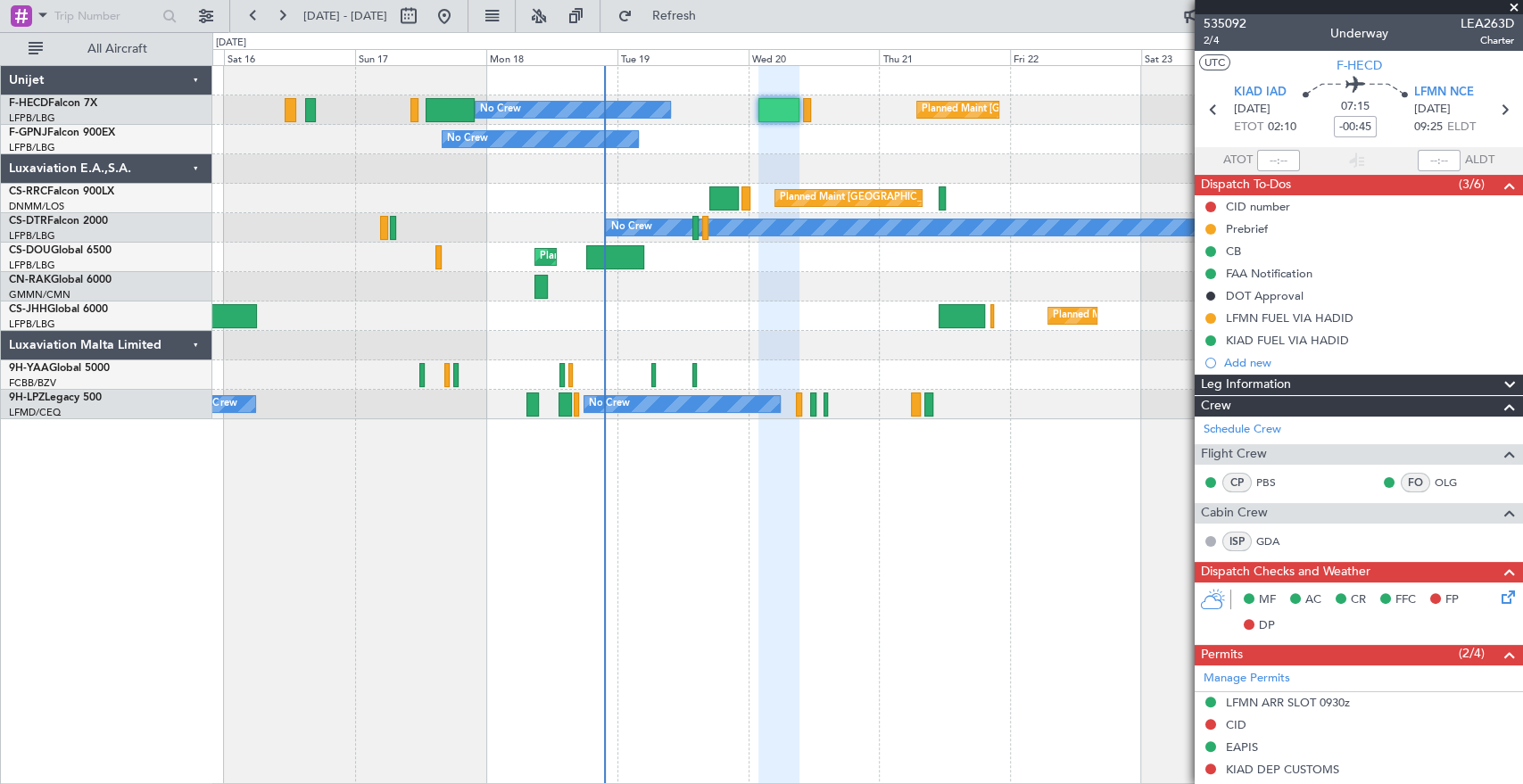
click at [861, 350] on div at bounding box center [868, 345] width 1310 height 29
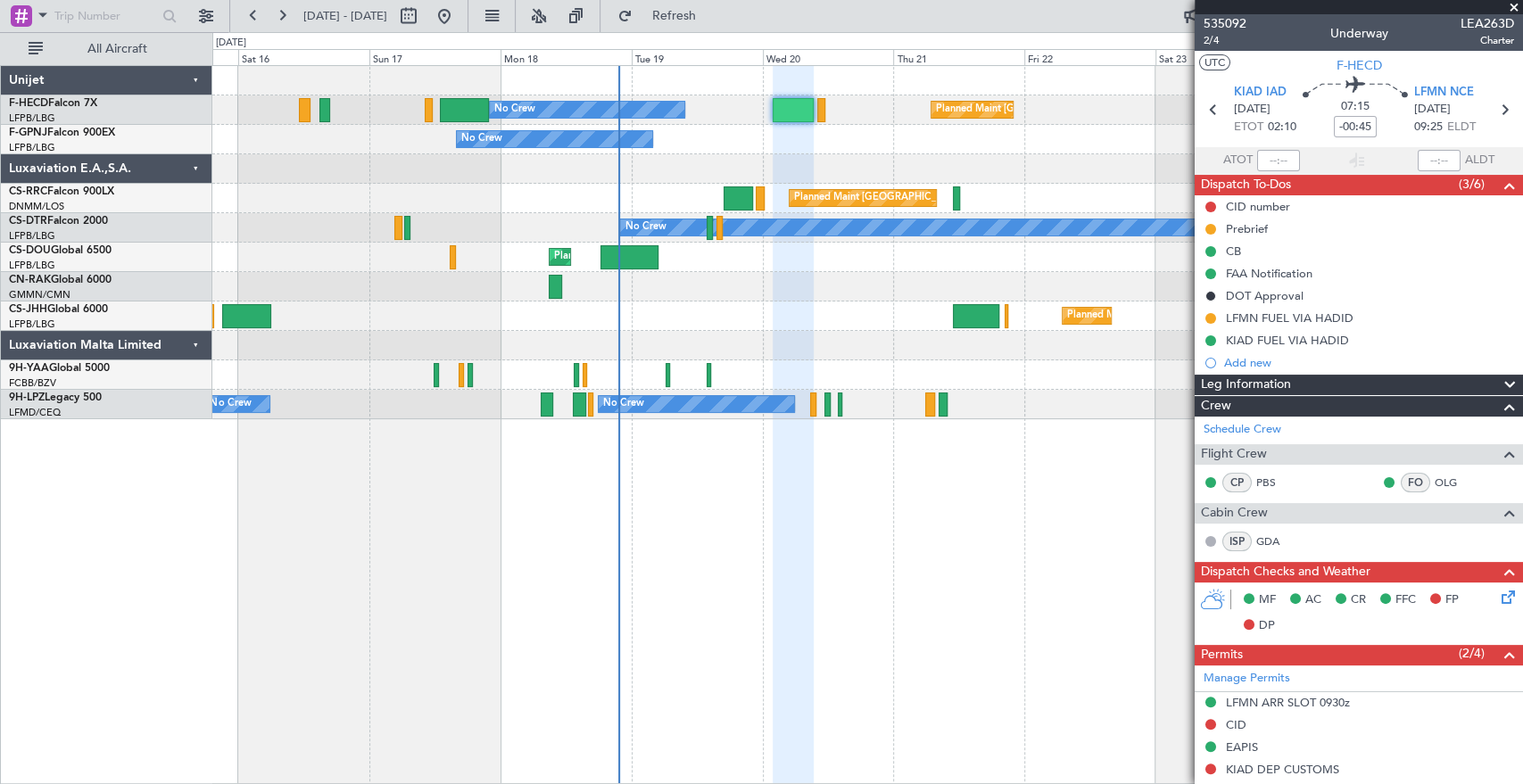
click at [636, 373] on div "No Crew Planned Maint Paris (Le Bourget) No Crew No Crew Planned Maint Paris (L…" at bounding box center [868, 243] width 1310 height 354
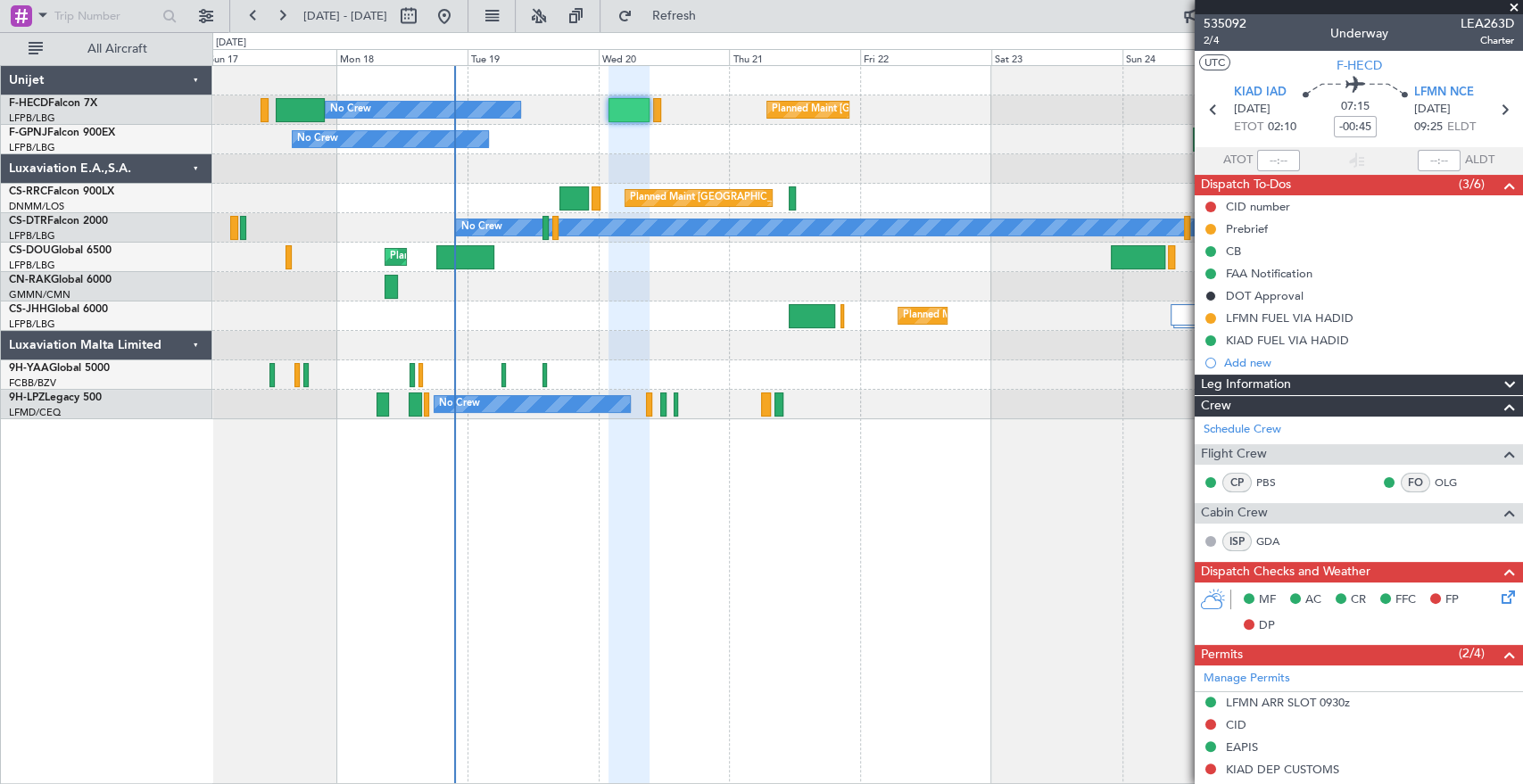
click at [615, 337] on div "No Crew Planned Maint Paris (Le Bourget) No Crew No Crew Planned Maint Paris (L…" at bounding box center [868, 243] width 1310 height 354
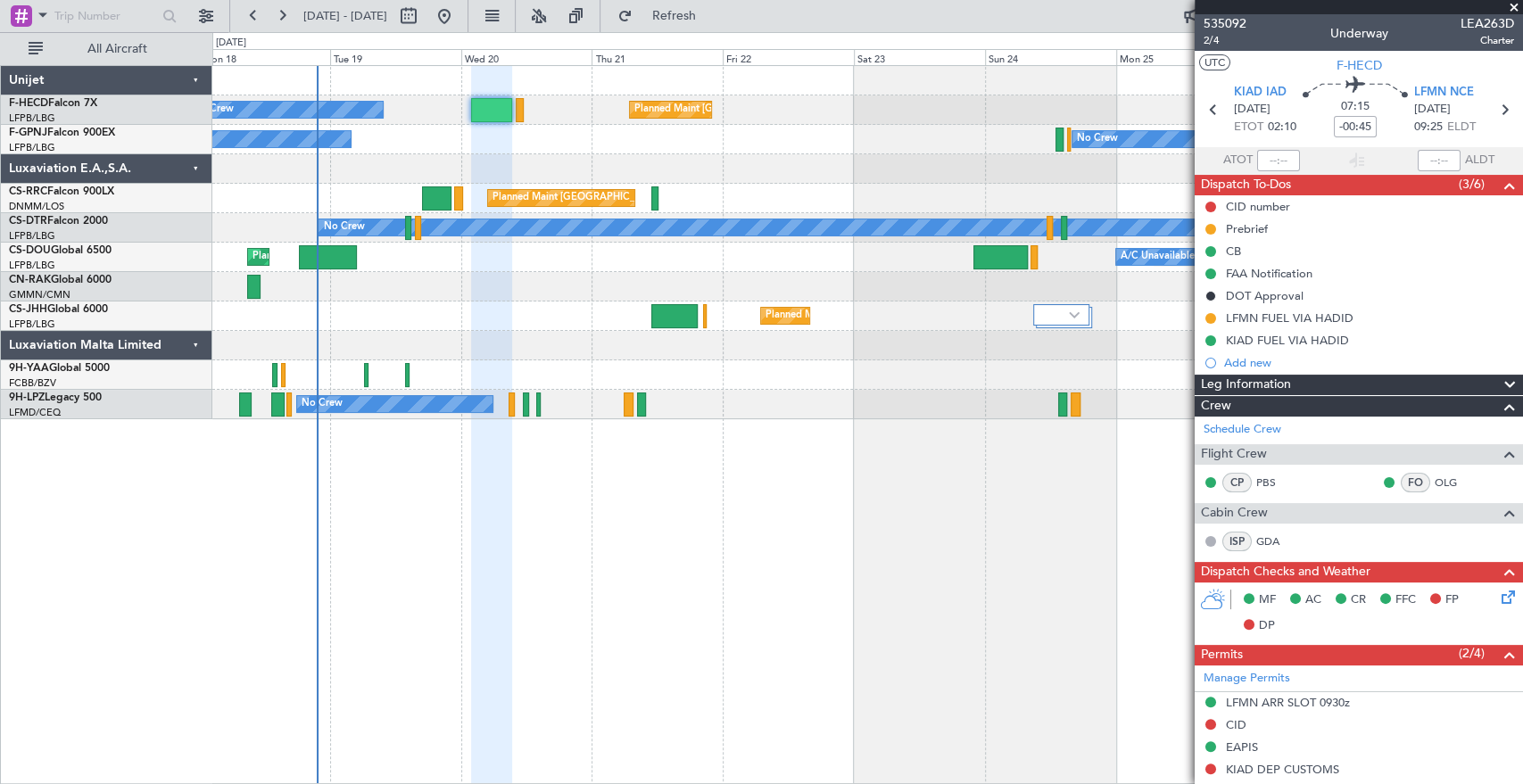
click at [511, 427] on div "No Crew Planned Maint Paris (Le Bourget) No Crew No Crew Planned Maint Paris (L…" at bounding box center [868, 425] width 1311 height 720
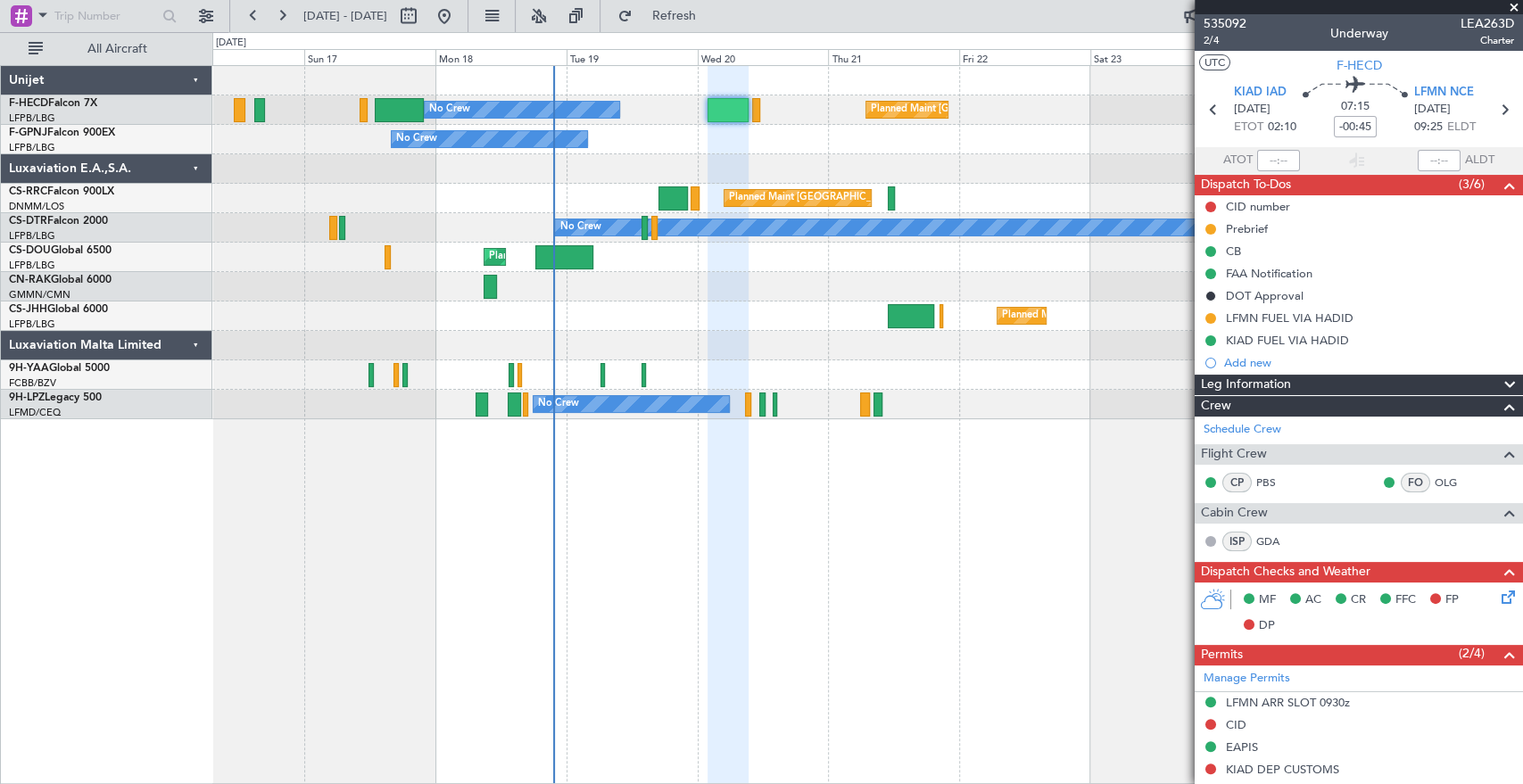
click at [585, 404] on div "No Crew No Crew No Crew" at bounding box center [868, 404] width 1310 height 29
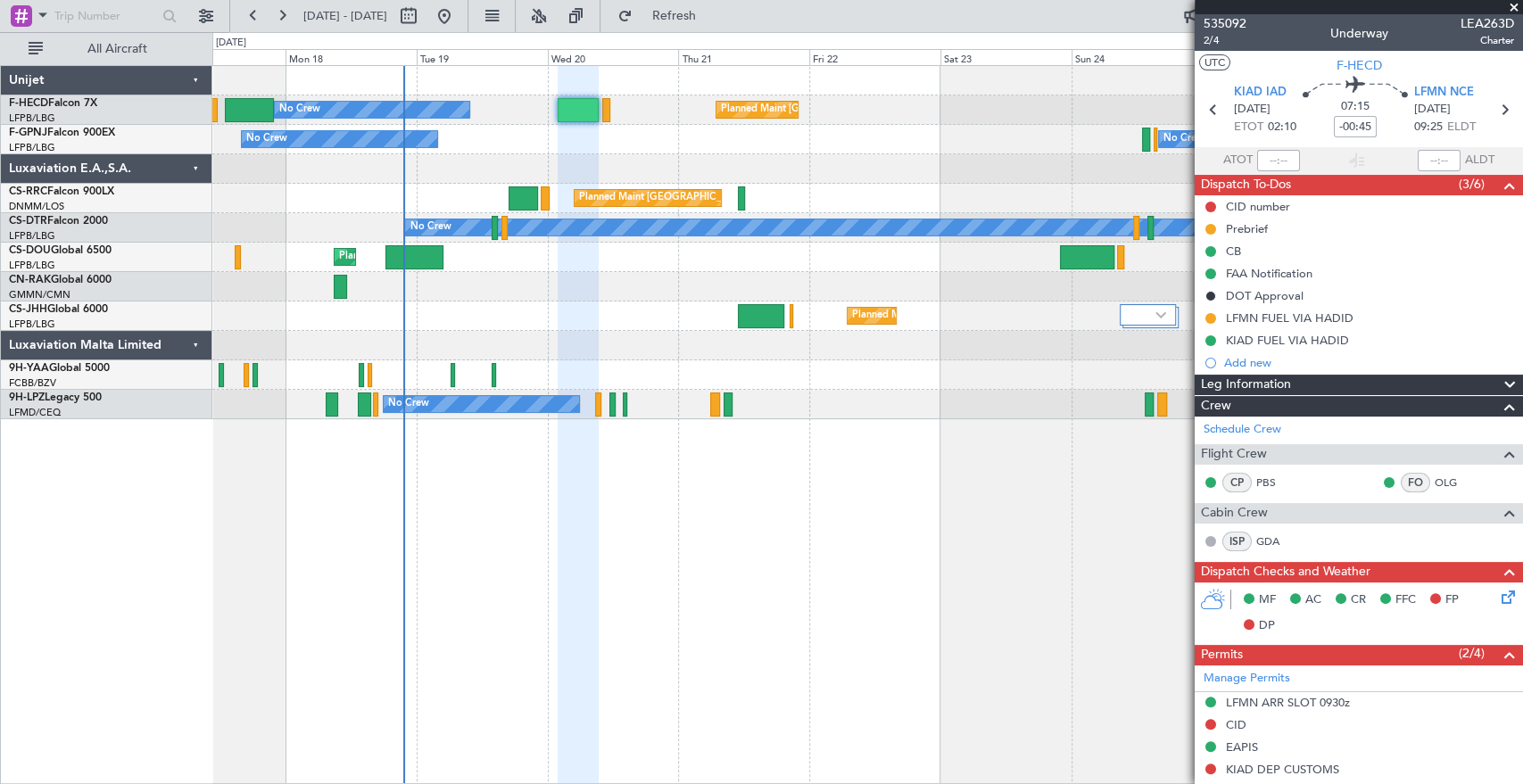
click at [565, 441] on div "No Crew Planned Maint Paris (Le Bourget) No Crew No Crew Planned Maint Paris (L…" at bounding box center [868, 425] width 1311 height 720
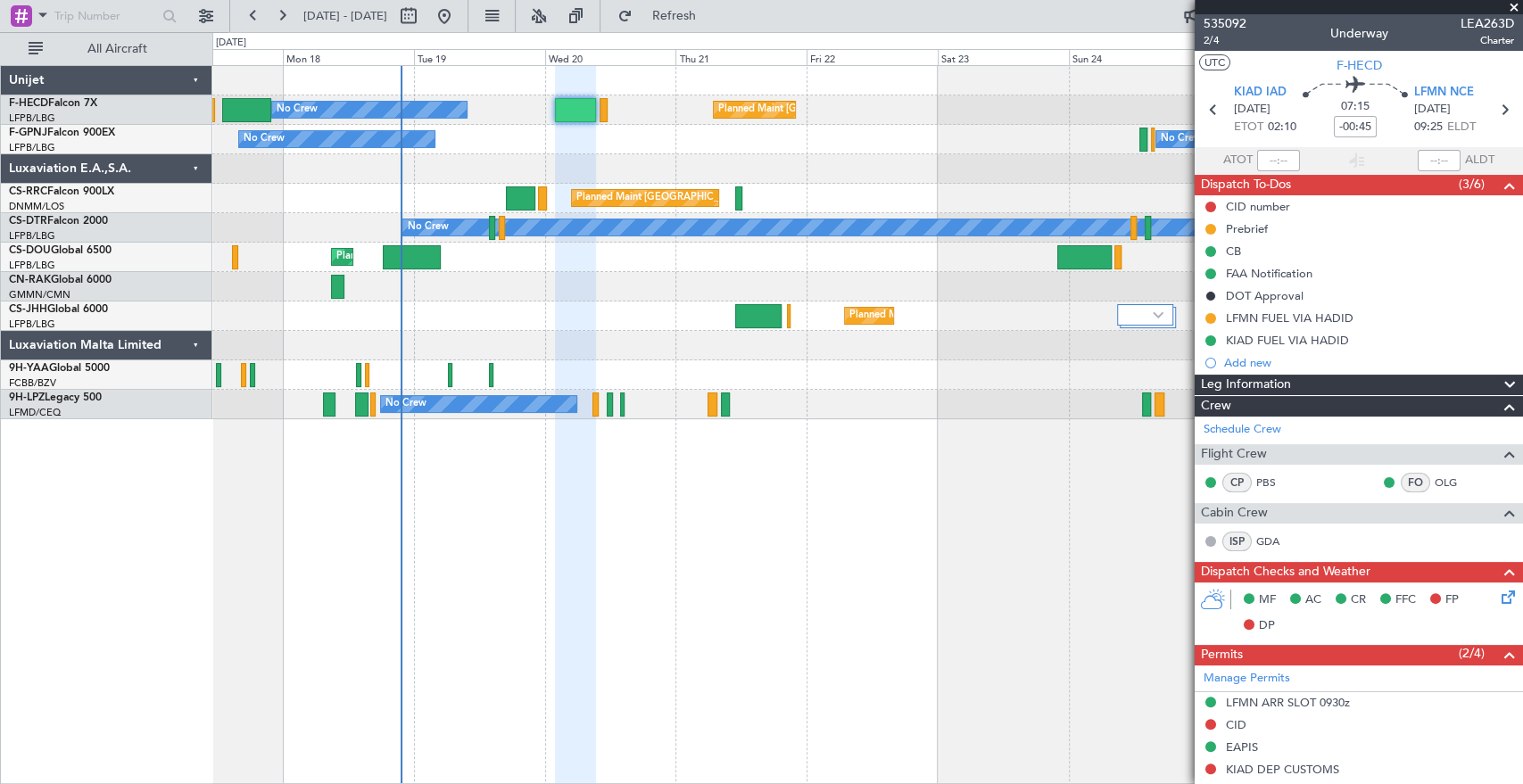
click at [657, 415] on div "Planned Maint Paris (Le Bourget) No Crew No Crew No Crew Planned Maint Paris (L…" at bounding box center [868, 243] width 1310 height 354
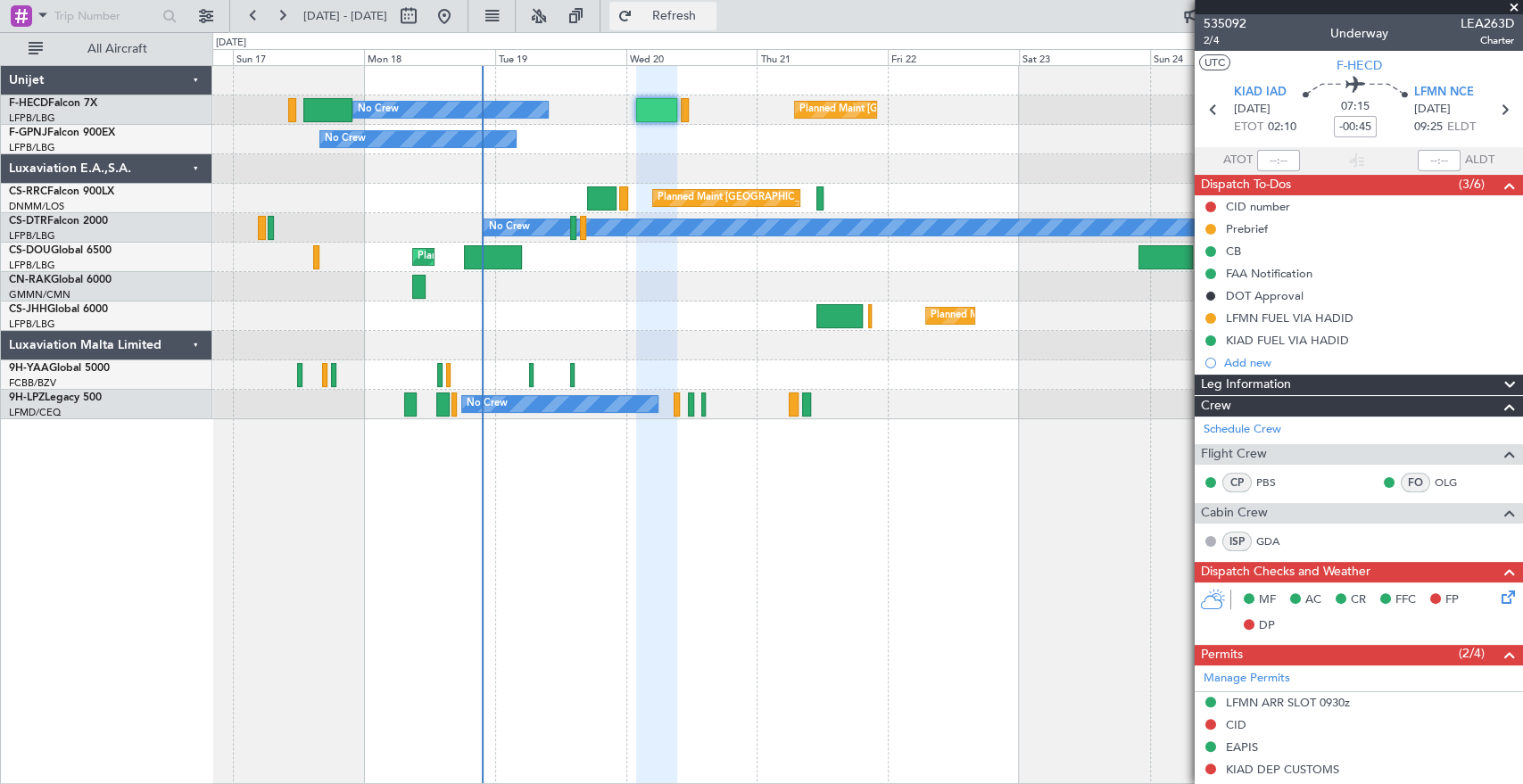
click at [711, 14] on span "Refresh" at bounding box center [674, 17] width 75 height 13
